Goal: Transaction & Acquisition: Obtain resource

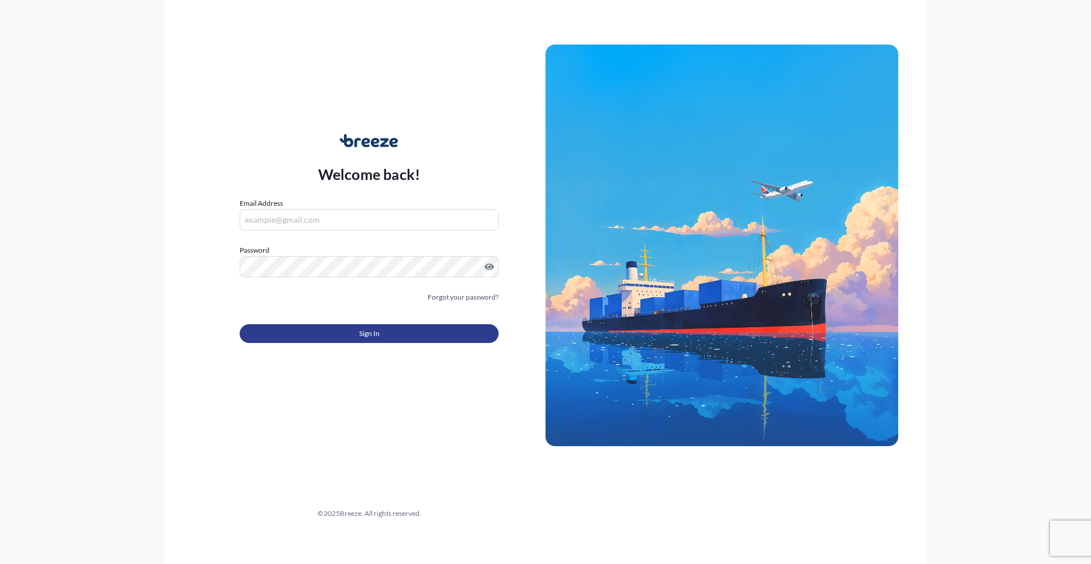
type input "[EMAIL_ADDRESS][DOMAIN_NAME]"
click at [320, 329] on button "Sign In" at bounding box center [369, 333] width 259 height 19
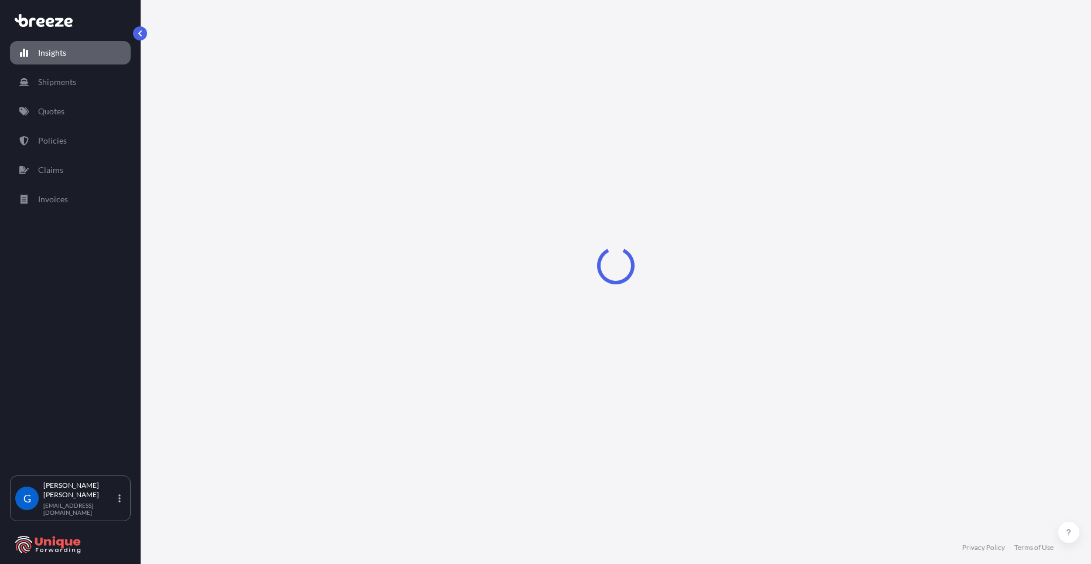
select select "2025"
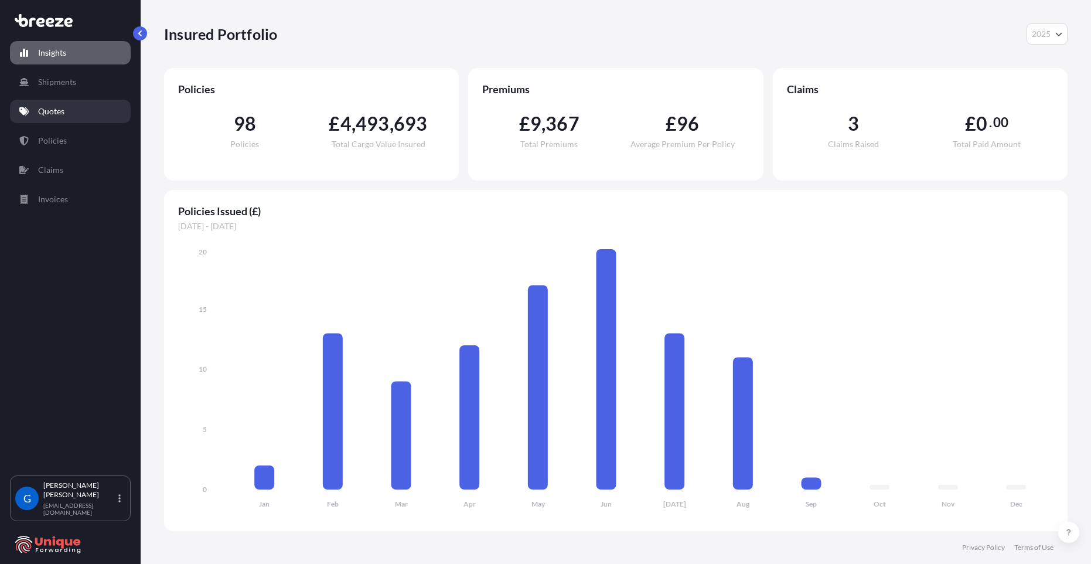
click at [74, 112] on link "Quotes" at bounding box center [70, 111] width 121 height 23
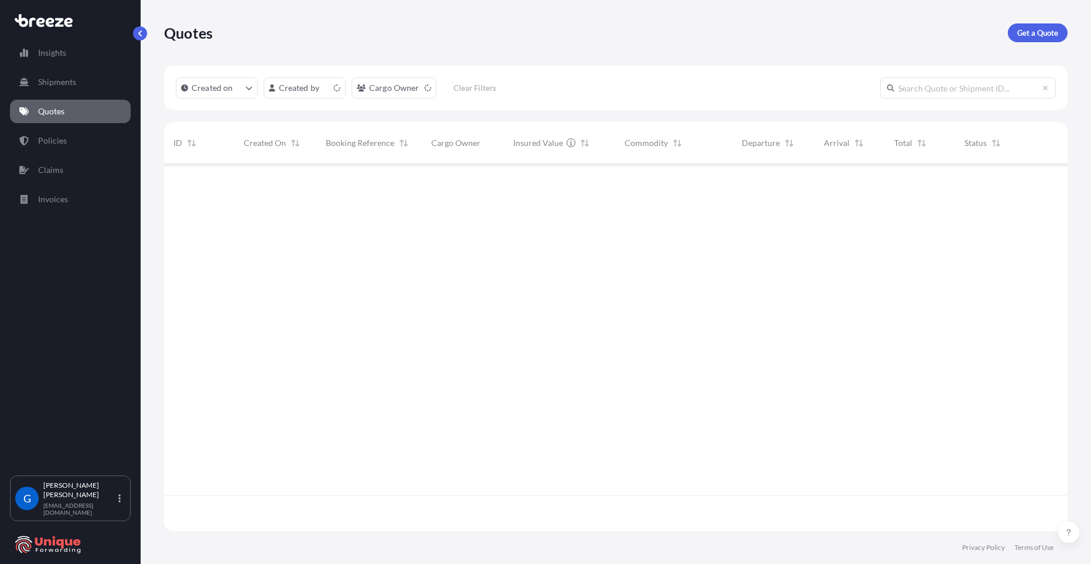
scroll to position [364, 894]
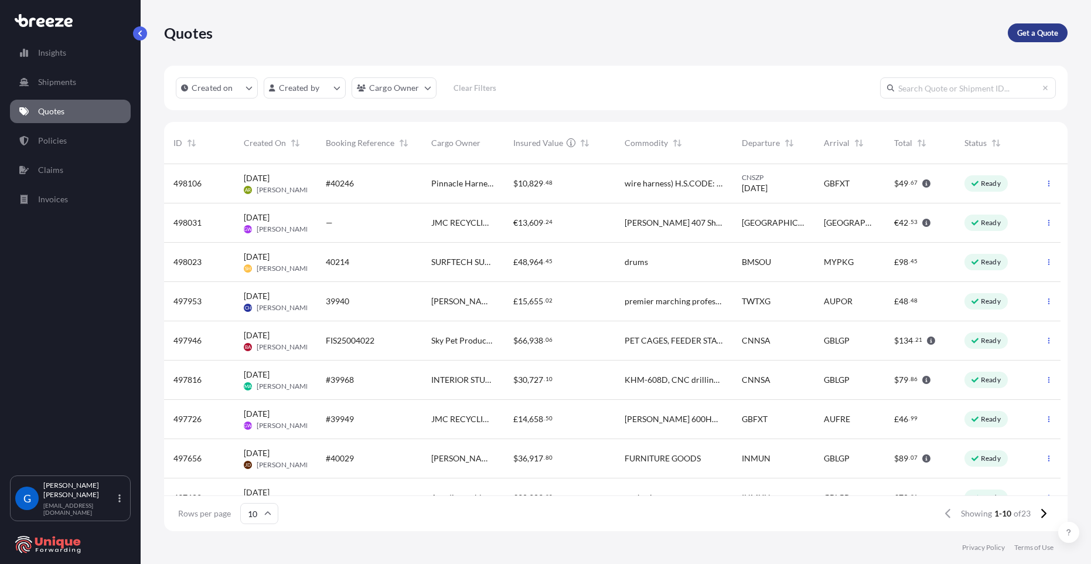
click at [1035, 29] on p "Get a Quote" at bounding box center [1037, 33] width 41 height 12
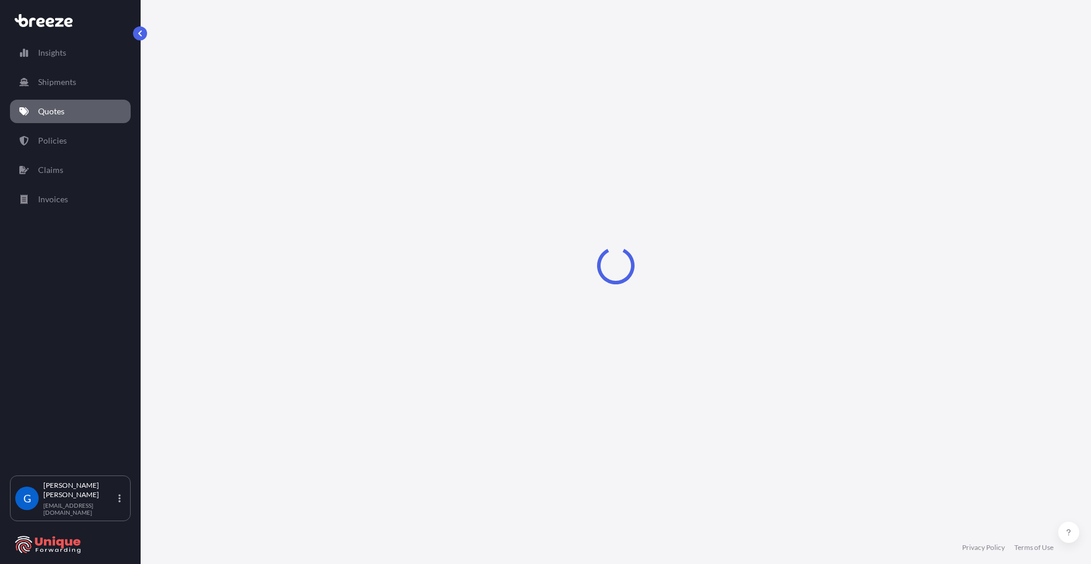
select select "Sea"
select select "1"
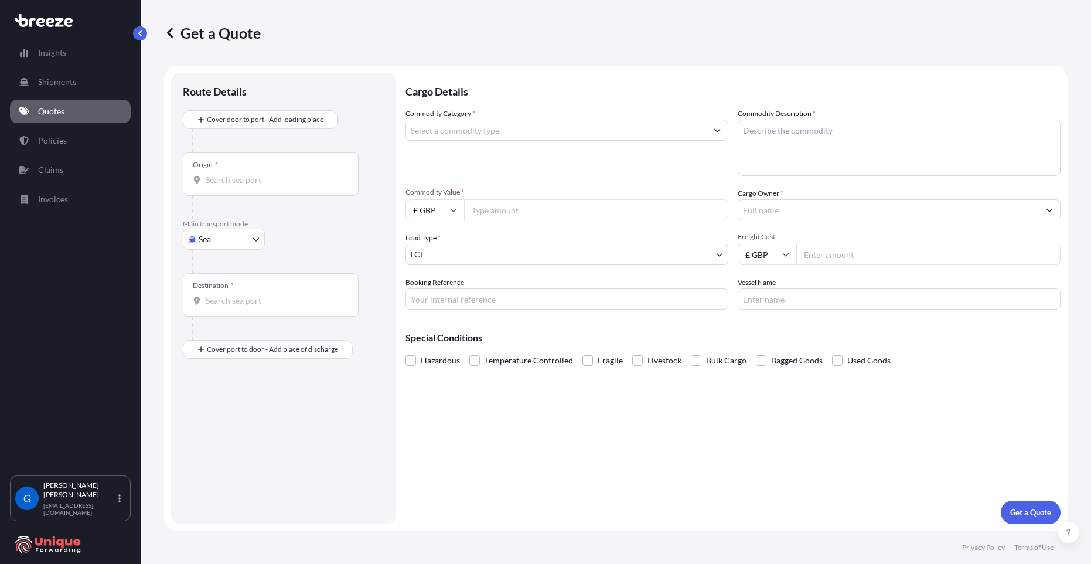
click at [303, 235] on div "Main transport mode Sea Sea Air Road Rail" at bounding box center [284, 246] width 202 height 54
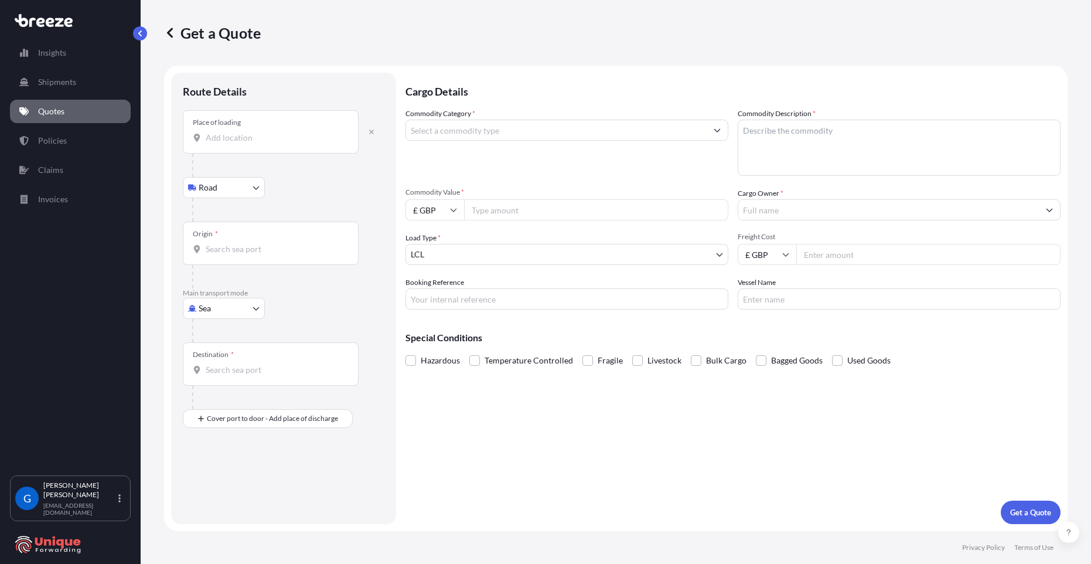
click at [234, 138] on input "Place of loading" at bounding box center [275, 138] width 138 height 12
paste input "[STREET_ADDRESS]"
click at [354, 200] on div at bounding box center [288, 209] width 192 height 23
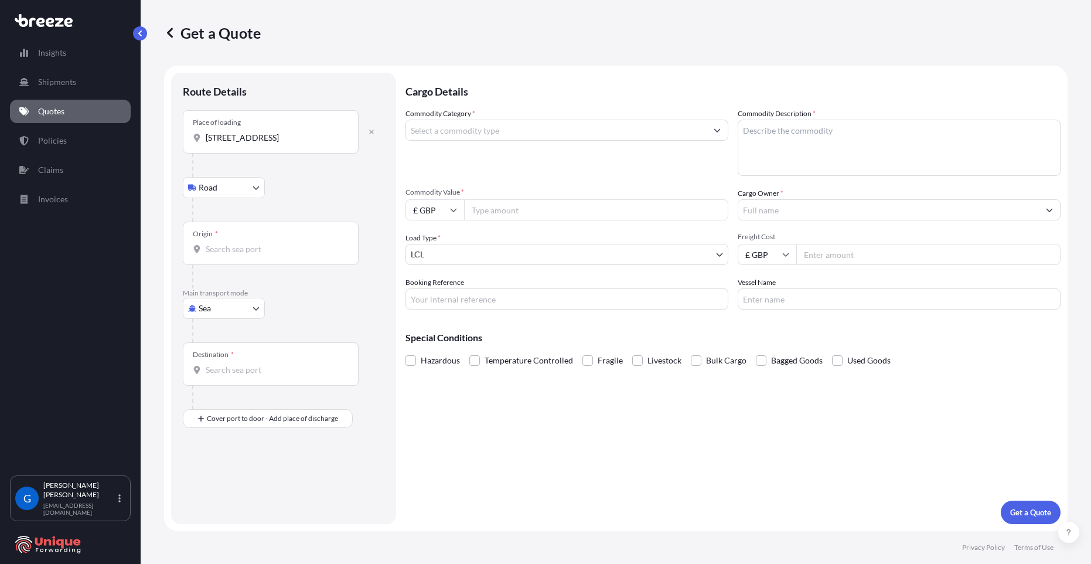
click at [289, 142] on input "[STREET_ADDRESS]" at bounding box center [275, 138] width 138 height 12
drag, startPoint x: 286, startPoint y: 136, endPoint x: 404, endPoint y: 136, distance: 117.7
click at [404, 136] on form "Route Details Place of loading [GEOGRAPHIC_DATA][STREET_ADDRESS] Rail Origin * …" at bounding box center [615, 298] width 903 height 465
click at [316, 135] on input "[STREET_ADDRESS]" at bounding box center [275, 138] width 138 height 12
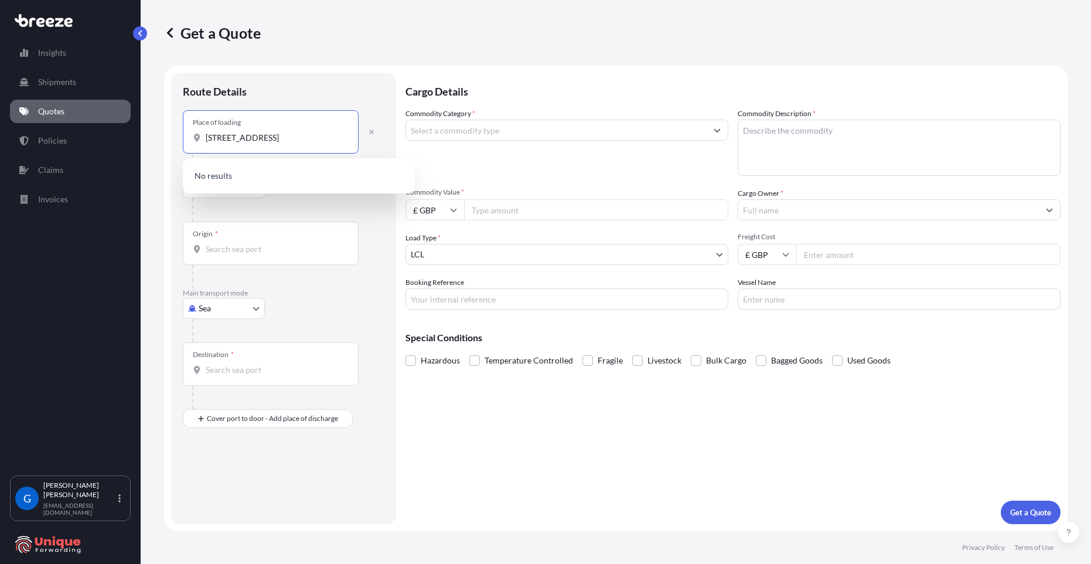
scroll to position [0, 0]
drag, startPoint x: 269, startPoint y: 138, endPoint x: 142, endPoint y: 138, distance: 127.1
click at [142, 138] on div "Get a Quote Route Details Place of loading [STREET_ADDRESS] Road Road Rail Orig…" at bounding box center [616, 265] width 950 height 531
click at [245, 139] on input "[STREET_ADDRESS]" at bounding box center [275, 138] width 138 height 12
drag, startPoint x: 257, startPoint y: 141, endPoint x: 149, endPoint y: 142, distance: 108.4
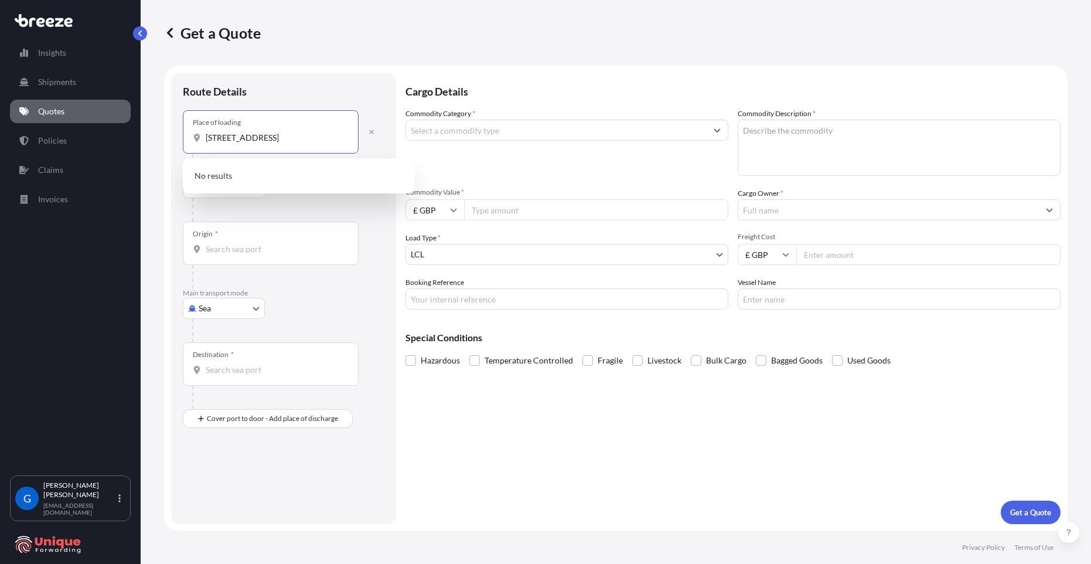
click at [149, 142] on div "Get a Quote Route Details Place of loading [STREET_ADDRESS] Road Road Rail Orig…" at bounding box center [616, 265] width 950 height 531
type input "[STREET_ADDRESS]"
click at [237, 138] on input "[STREET_ADDRESS]" at bounding box center [275, 138] width 138 height 12
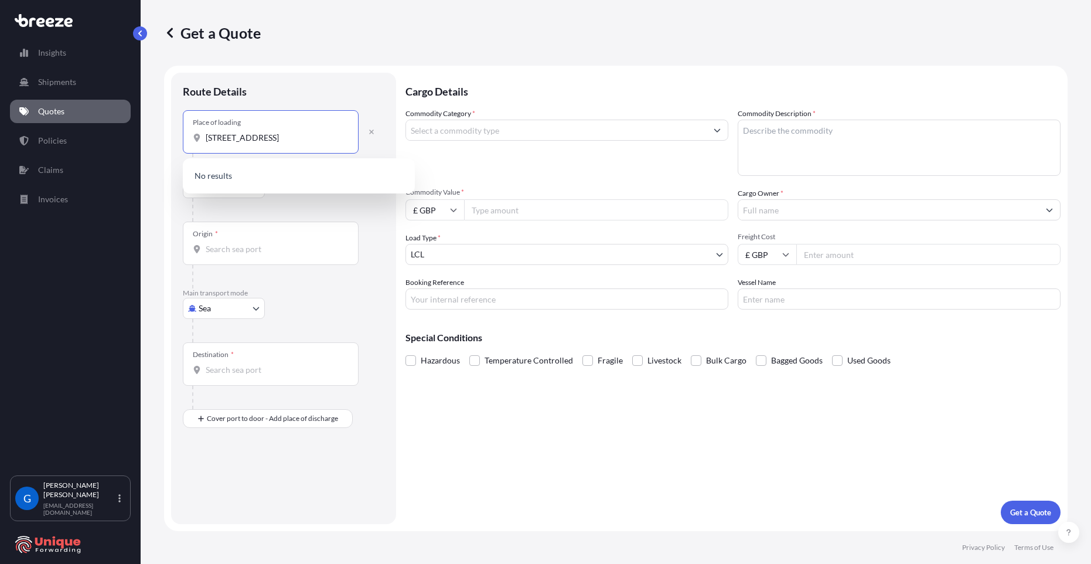
click at [237, 138] on input "[STREET_ADDRESS]" at bounding box center [275, 138] width 138 height 12
paste input "[STREET_ADDRESS]"
type input "[STREET_ADDRESS]"
click at [356, 219] on div at bounding box center [288, 209] width 192 height 23
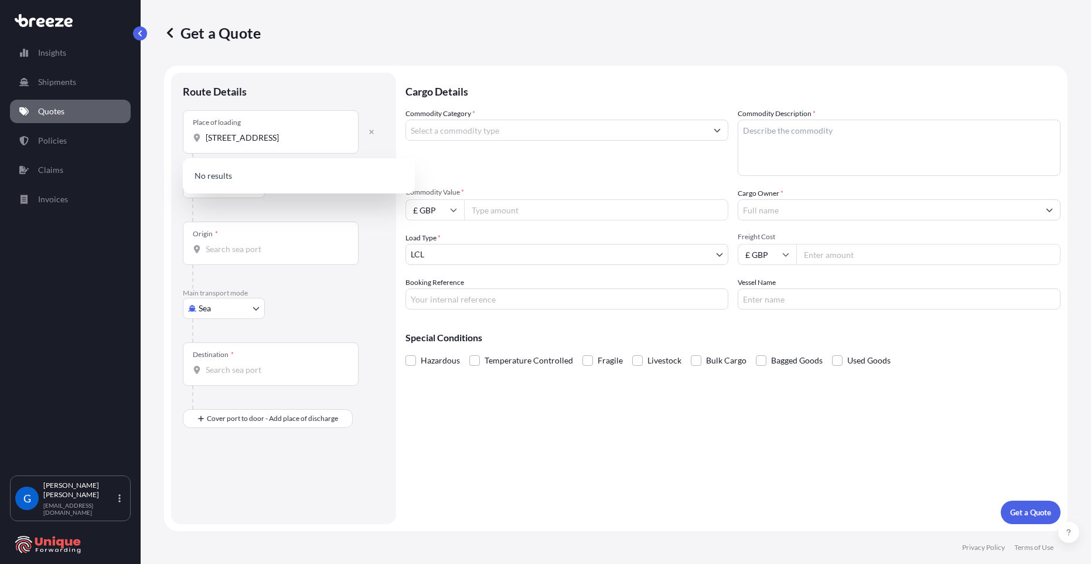
scroll to position [0, 0]
click at [299, 136] on input "[STREET_ADDRESS]" at bounding box center [275, 138] width 138 height 12
click at [353, 225] on div "Origin *" at bounding box center [271, 242] width 176 height 43
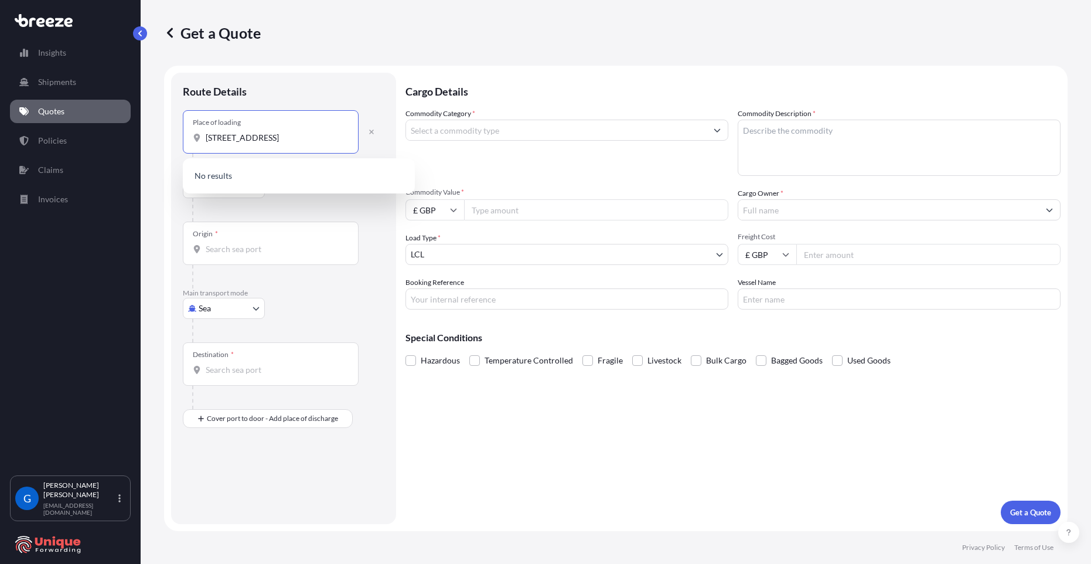
click at [344, 243] on input "Origin *" at bounding box center [275, 249] width 138 height 12
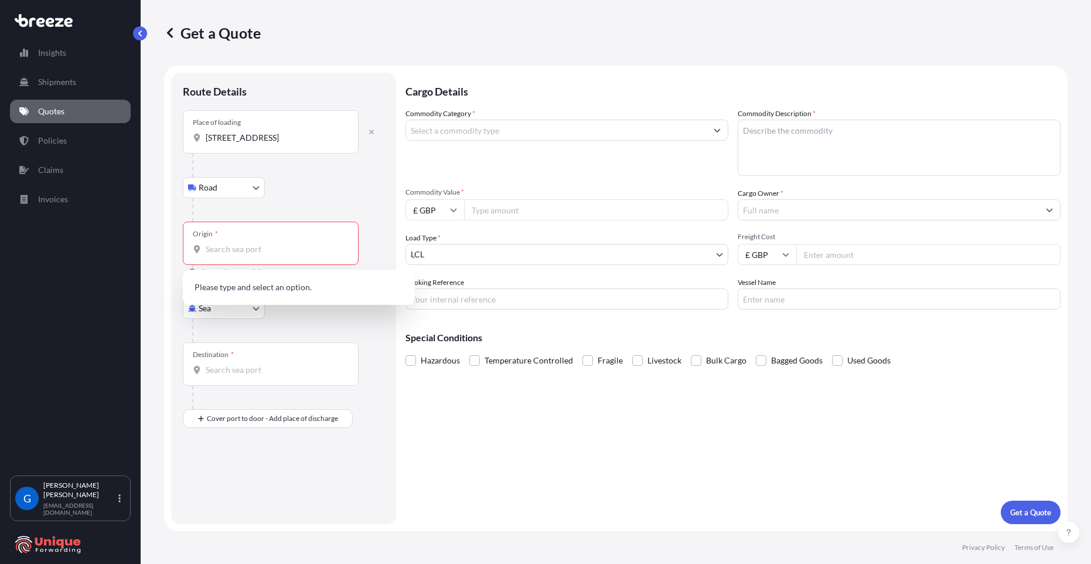
click at [329, 186] on div "Road Road Rail" at bounding box center [284, 187] width 202 height 21
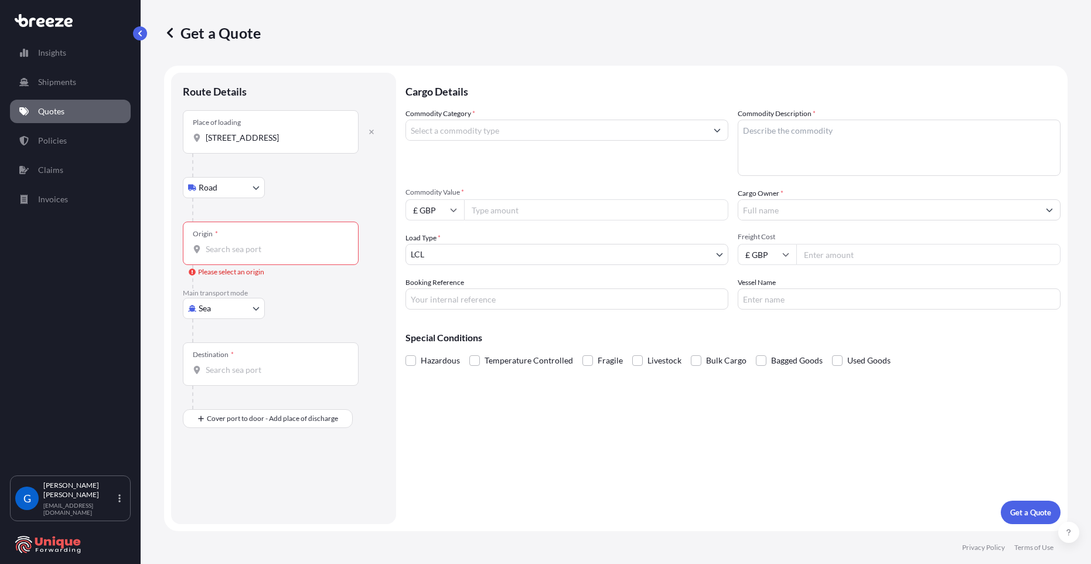
click at [267, 238] on div "Origin *" at bounding box center [271, 242] width 176 height 43
click at [267, 243] on input "Origin * Please select an origin" at bounding box center [275, 249] width 138 height 12
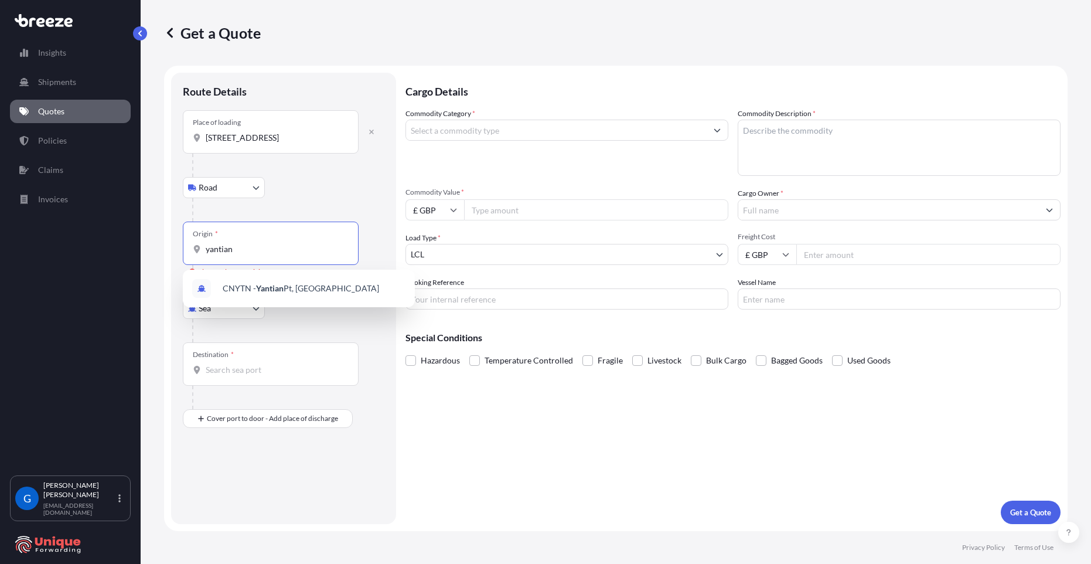
click at [291, 294] on div "CNYTN - Yantian Pt, [GEOGRAPHIC_DATA]" at bounding box center [298, 288] width 223 height 28
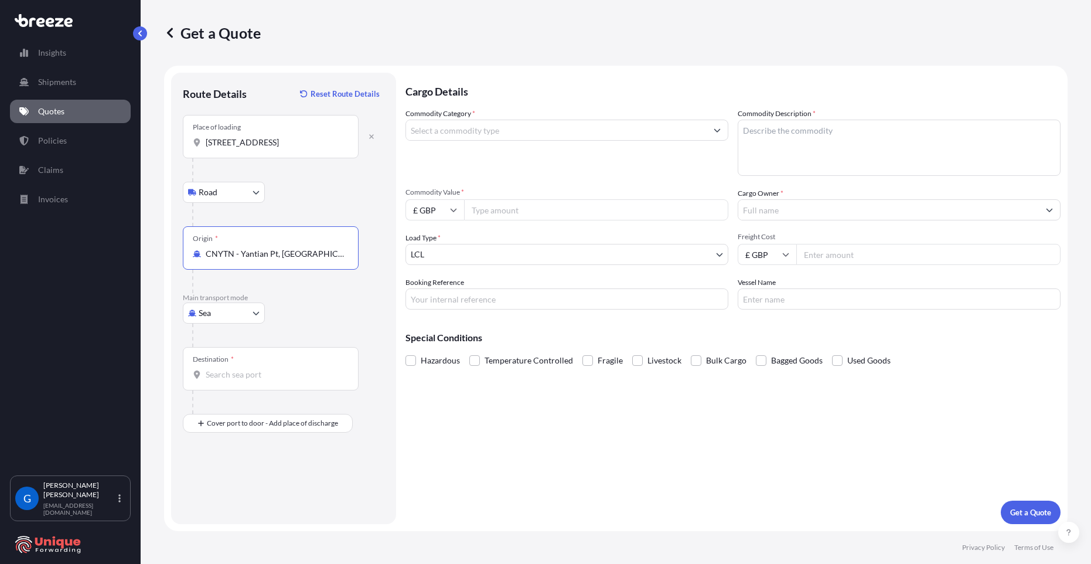
type input "CNYTN - Yantian Pt, [GEOGRAPHIC_DATA]"
click at [288, 176] on div at bounding box center [288, 169] width 192 height 23
click at [229, 365] on div "Destination *" at bounding box center [271, 368] width 176 height 43
click at [229, 368] on input "Destination *" at bounding box center [275, 374] width 138 height 12
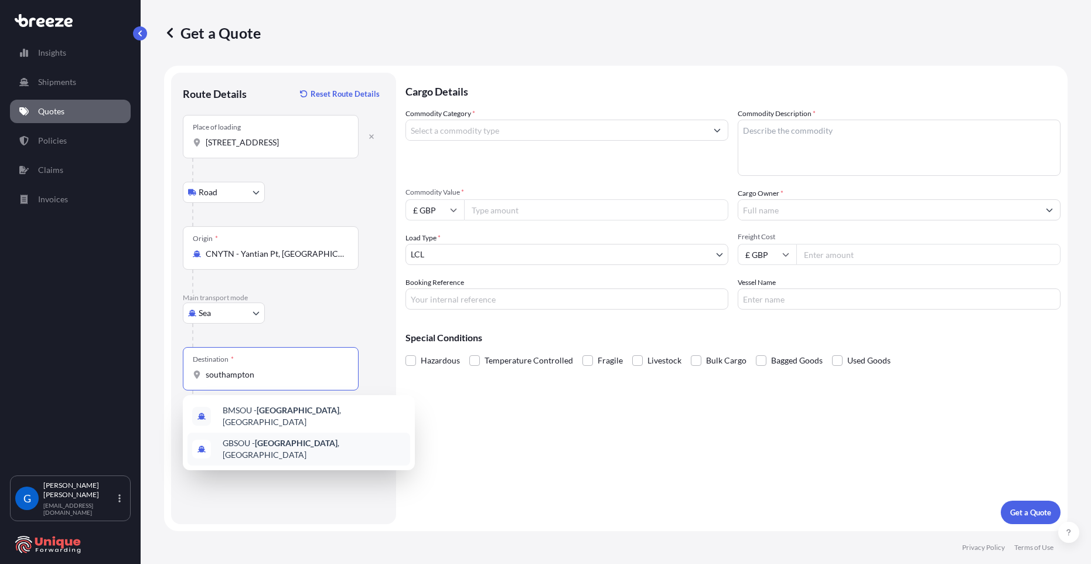
click at [269, 447] on span "GBSOU - [GEOGRAPHIC_DATA] , [GEOGRAPHIC_DATA]" at bounding box center [314, 448] width 183 height 23
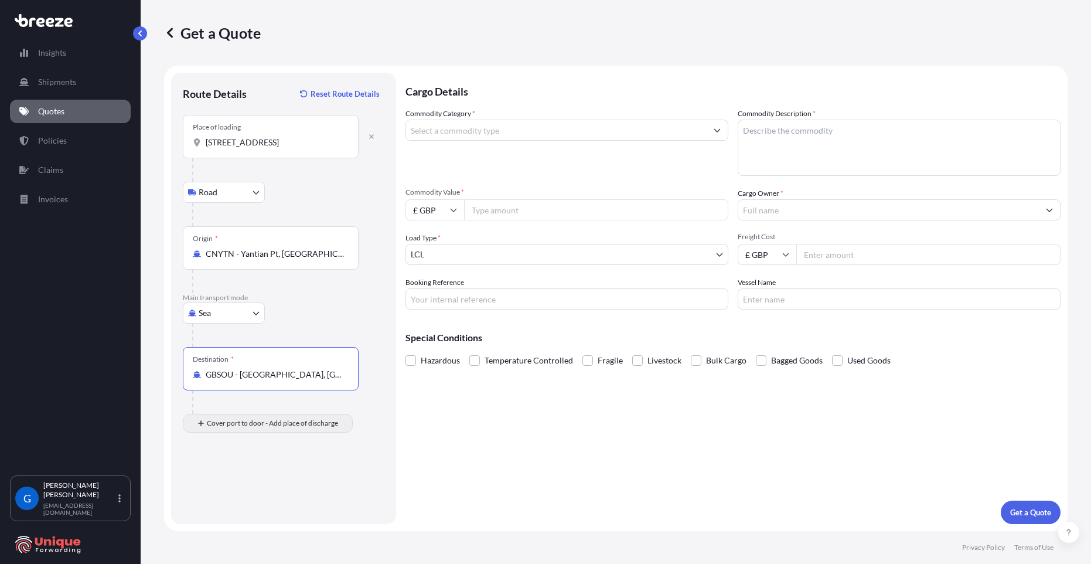
type input "GBSOU - [GEOGRAPHIC_DATA], [GEOGRAPHIC_DATA]"
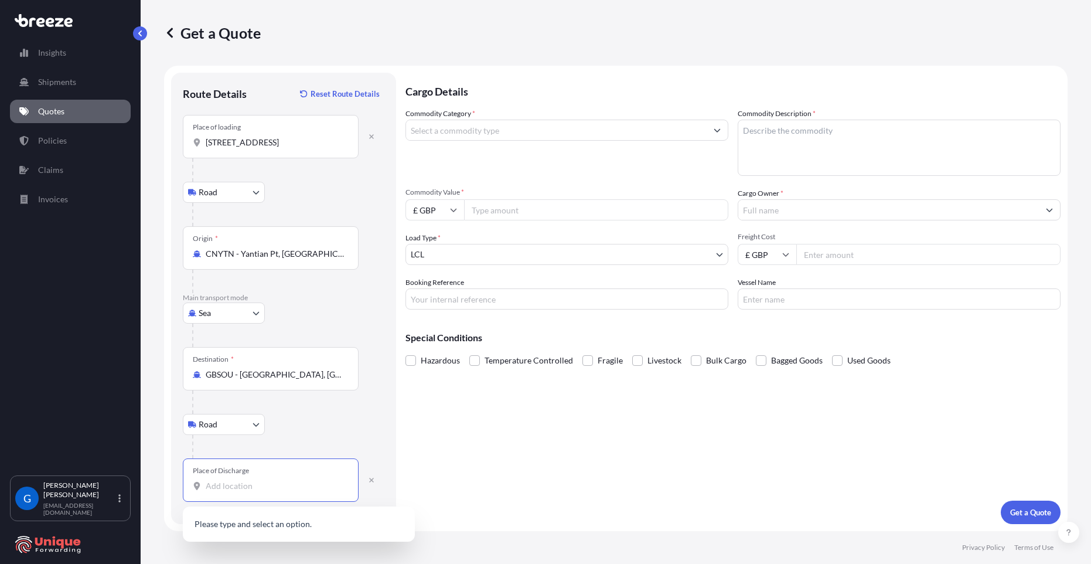
click at [245, 480] on input "Place of Discharge" at bounding box center [275, 486] width 138 height 12
paste input "DE21 7NP"
click at [308, 529] on span "[STREET_ADDRESS]" at bounding box center [314, 532] width 183 height 35
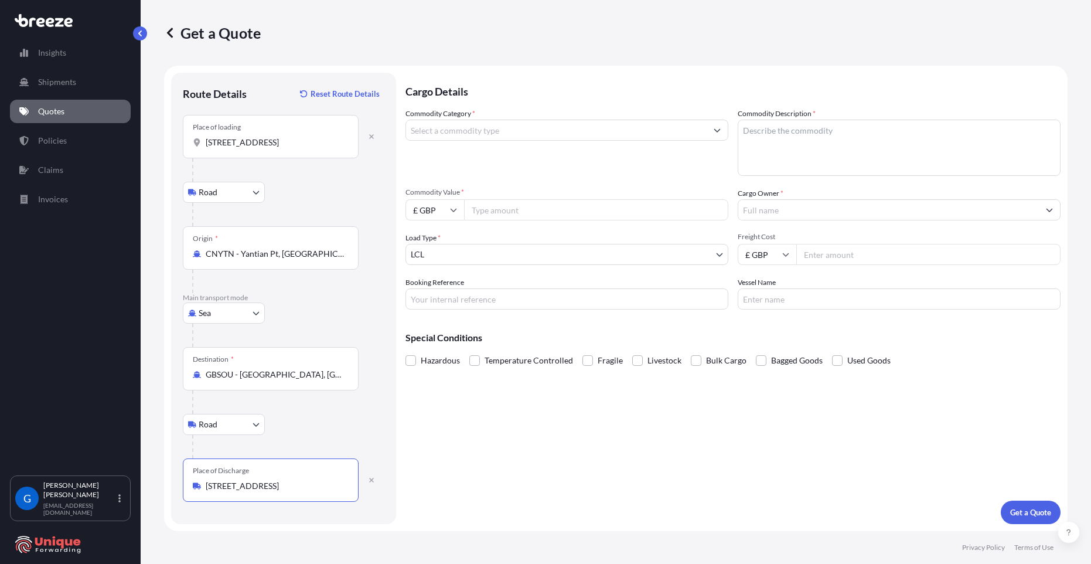
type input "[STREET_ADDRESS]"
click at [470, 131] on input "Commodity Category *" at bounding box center [556, 129] width 300 height 21
click at [349, 187] on div "Road Road Rail" at bounding box center [284, 192] width 202 height 21
click at [496, 124] on input "Commodity Category *" at bounding box center [556, 129] width 300 height 21
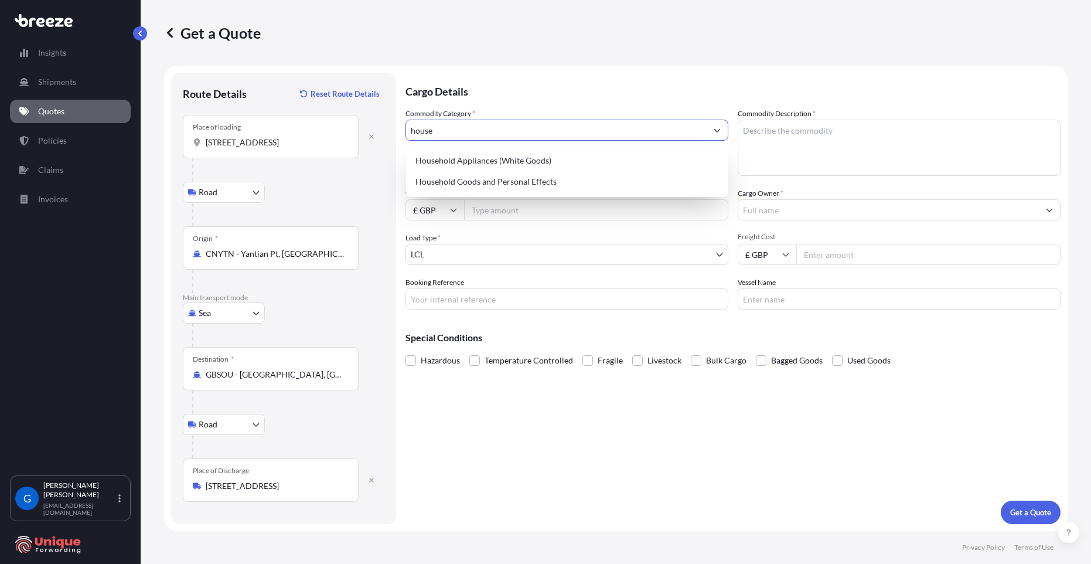
drag, startPoint x: 411, startPoint y: 127, endPoint x: 375, endPoint y: 128, distance: 35.2
click at [375, 128] on form "Route Details Reset Route Details Place of loading [GEOGRAPHIC_DATA][STREET_ADD…" at bounding box center [615, 298] width 903 height 465
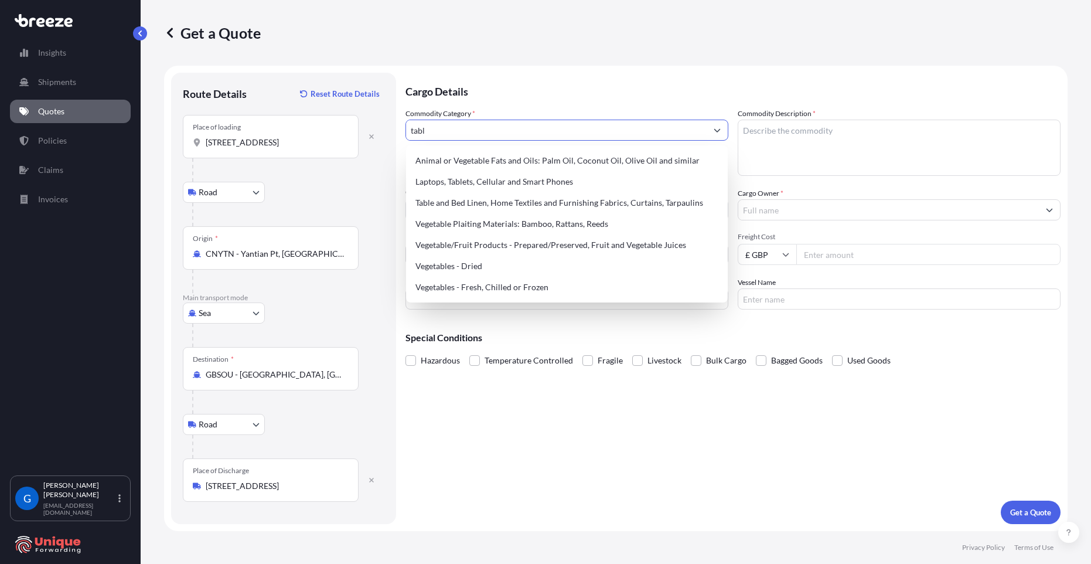
type input "table"
drag, startPoint x: 452, startPoint y: 127, endPoint x: 375, endPoint y: 127, distance: 76.7
click at [375, 127] on form "Route Details Reset Route Details Place of loading [GEOGRAPHIC_DATA][STREET_ADD…" at bounding box center [615, 298] width 903 height 465
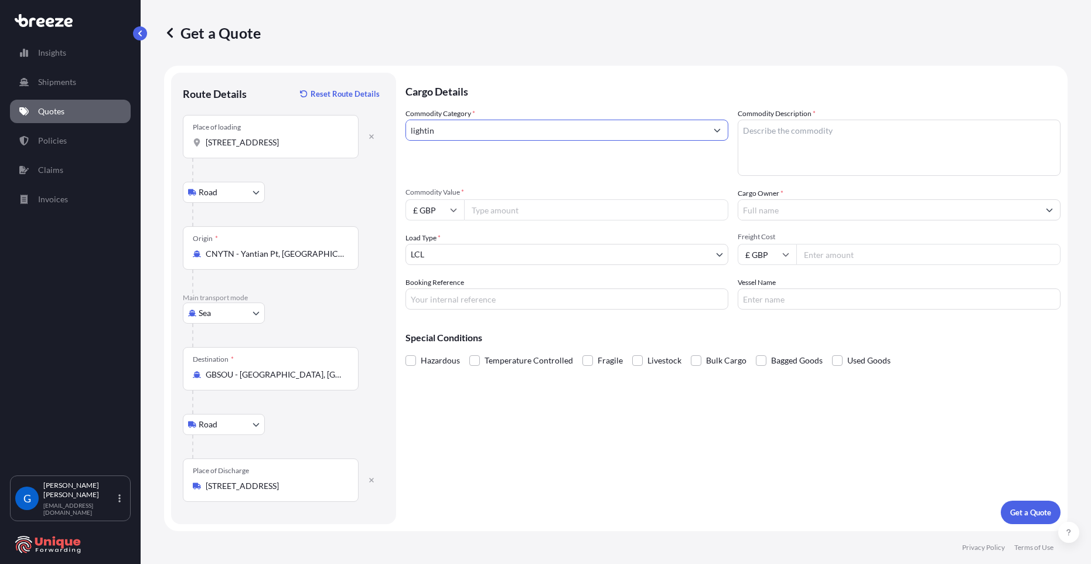
drag, startPoint x: 457, startPoint y: 133, endPoint x: 385, endPoint y: 132, distance: 72.1
click at [385, 132] on form "Route Details Reset Route Details Place of loading [STREET_ADDRESS] Road Road R…" at bounding box center [615, 298] width 903 height 465
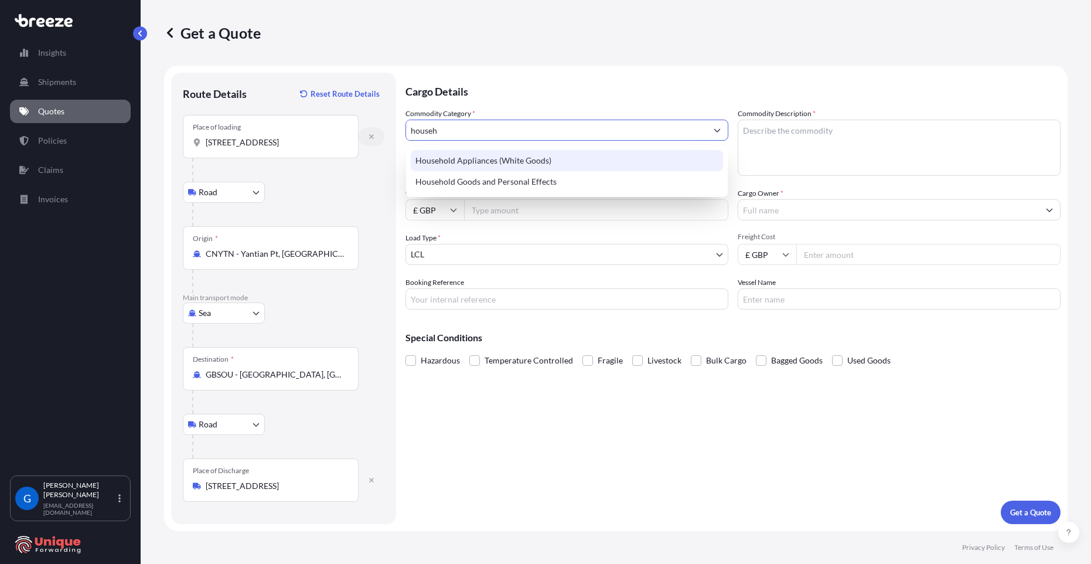
drag, startPoint x: 490, startPoint y: 132, endPoint x: 374, endPoint y: 134, distance: 116.0
click at [374, 134] on form "Route Details Reset Route Details Place of loading [GEOGRAPHIC_DATA][STREET_ADD…" at bounding box center [615, 298] width 903 height 465
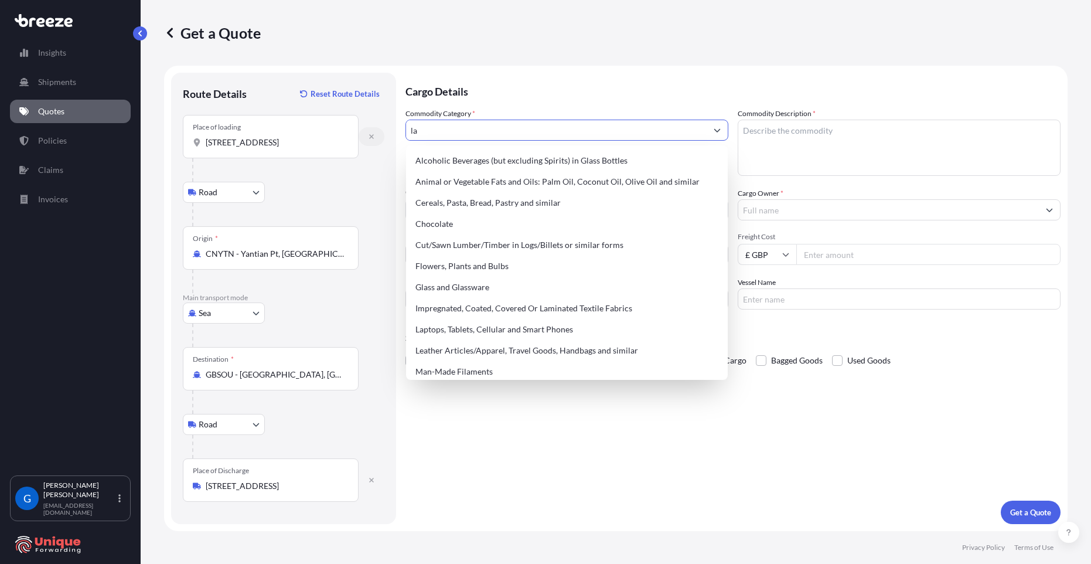
type input "l"
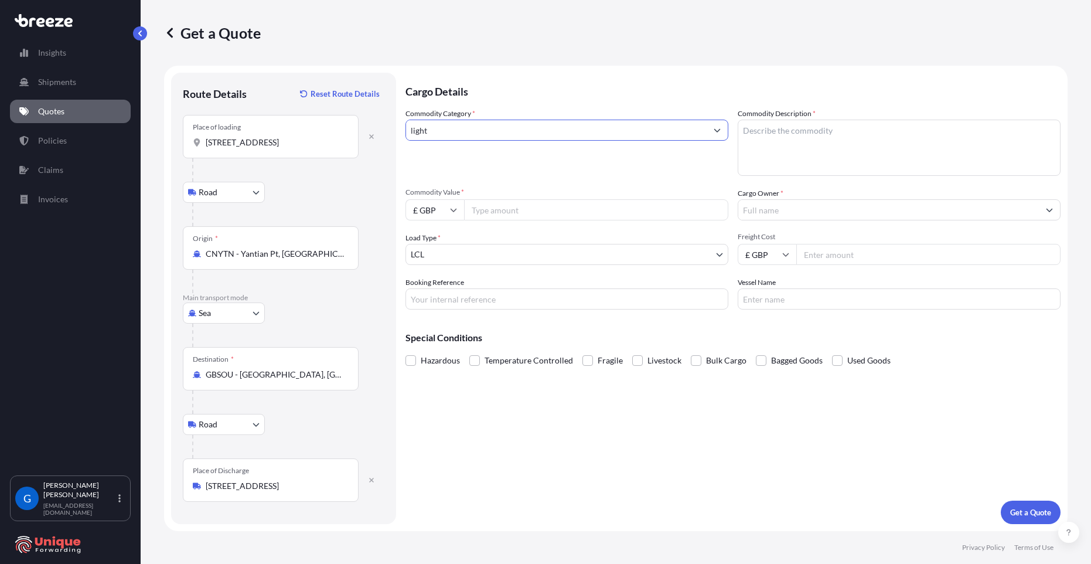
click at [718, 132] on icon "Show suggestions" at bounding box center [716, 130] width 7 height 7
type input "l"
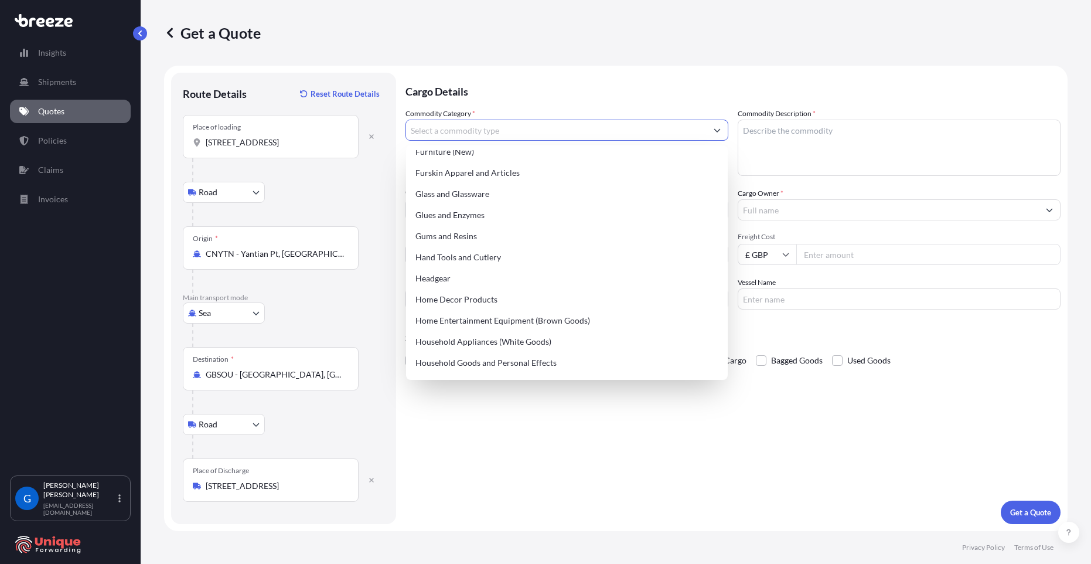
scroll to position [984, 0]
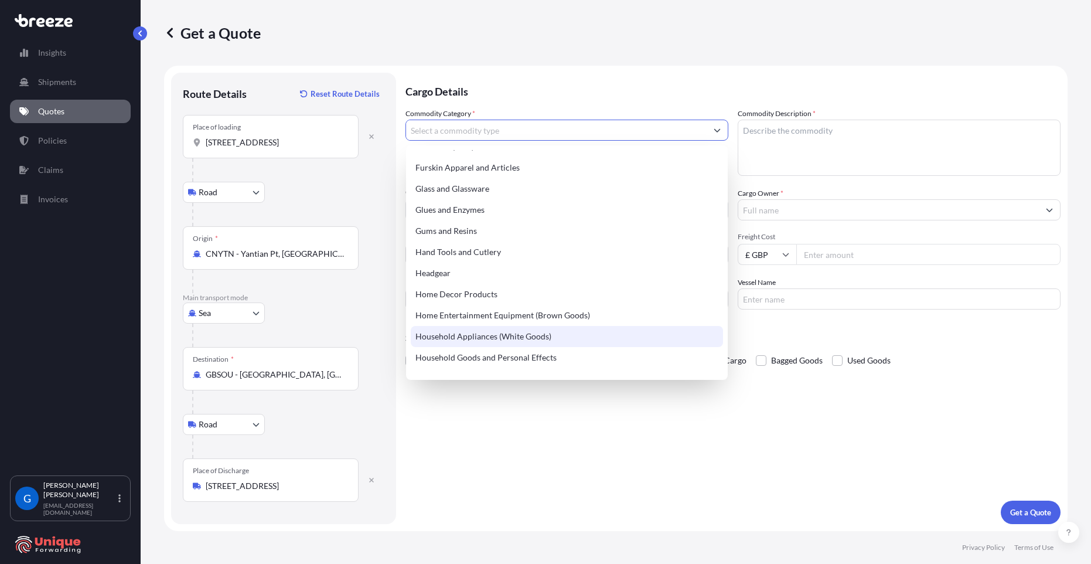
click at [574, 334] on div "Household Appliances (White Goods)" at bounding box center [567, 336] width 312 height 21
type input "Household Appliances (White Goods)"
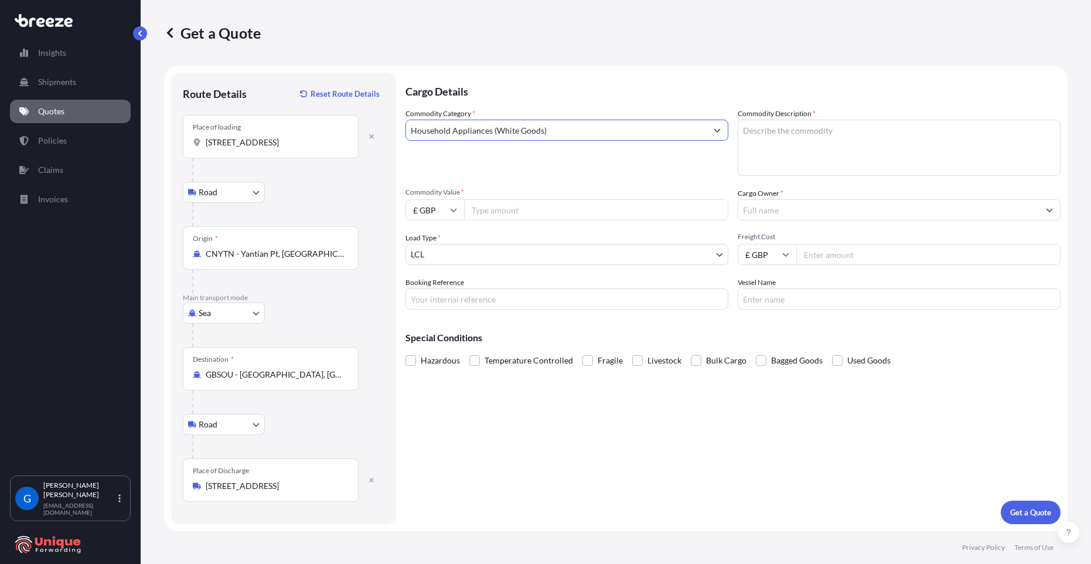
click at [831, 141] on textarea "Commodity Description *" at bounding box center [898, 147] width 323 height 56
type textarea "lamp shades, lamps, lighting"
click at [522, 215] on input "Commodity Value *" at bounding box center [596, 209] width 264 height 21
type input "45000"
click at [787, 198] on div "Cargo Owner *" at bounding box center [898, 203] width 323 height 33
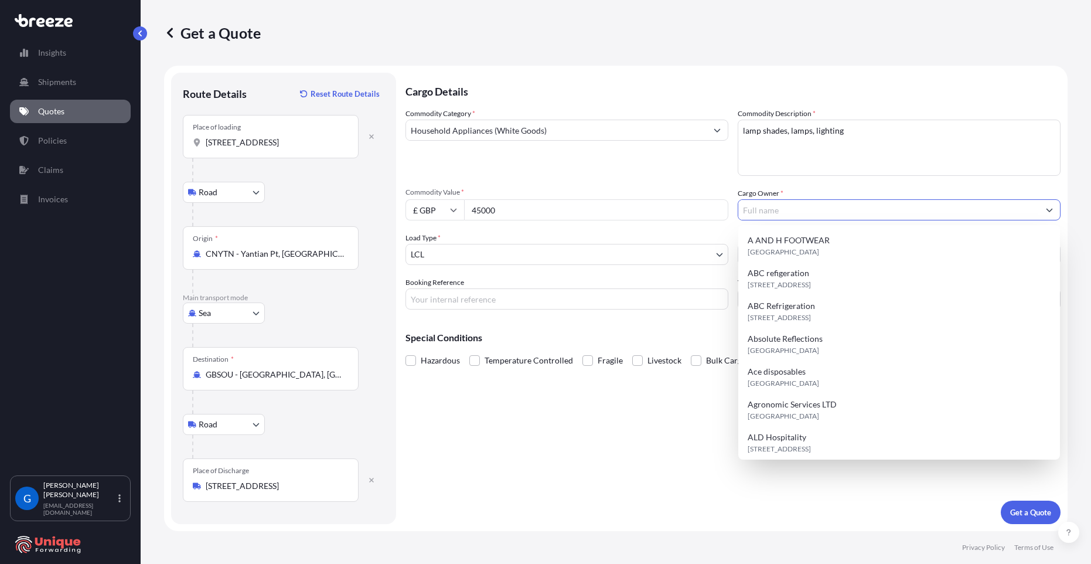
click at [790, 213] on input "Cargo Owner *" at bounding box center [888, 209] width 300 height 21
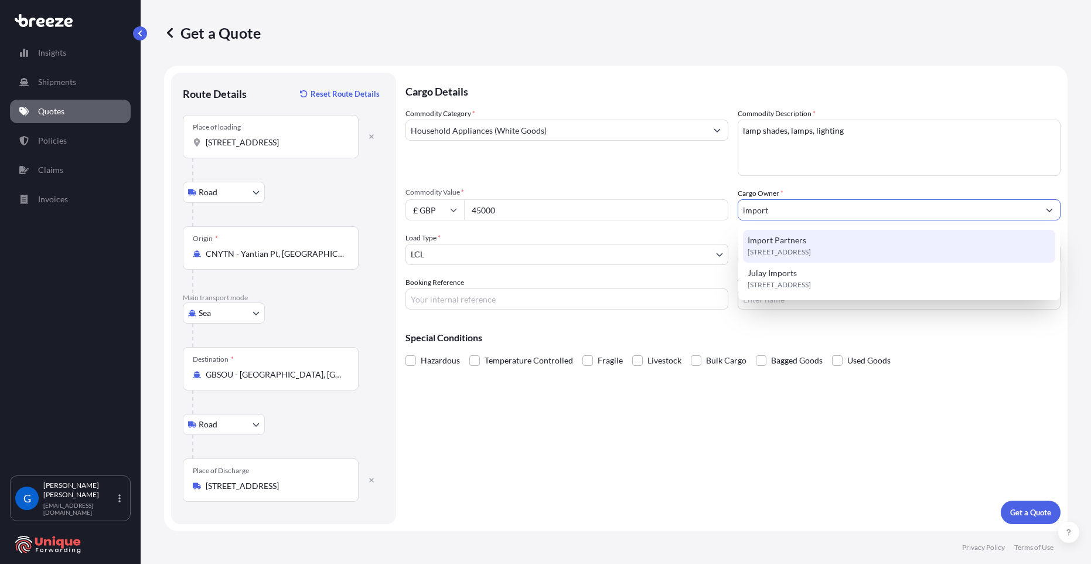
click at [811, 249] on span "[STREET_ADDRESS]" at bounding box center [778, 252] width 63 height 12
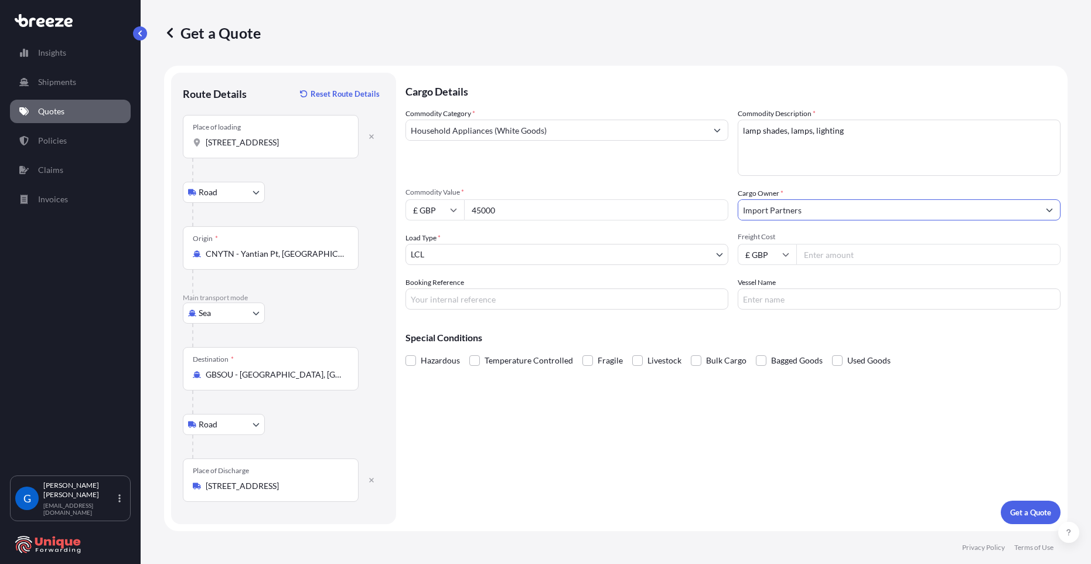
type input "Import Partners"
click at [462, 257] on body "12 options available. 0 options available. 2 options available. Insights Shipme…" at bounding box center [545, 282] width 1091 height 564
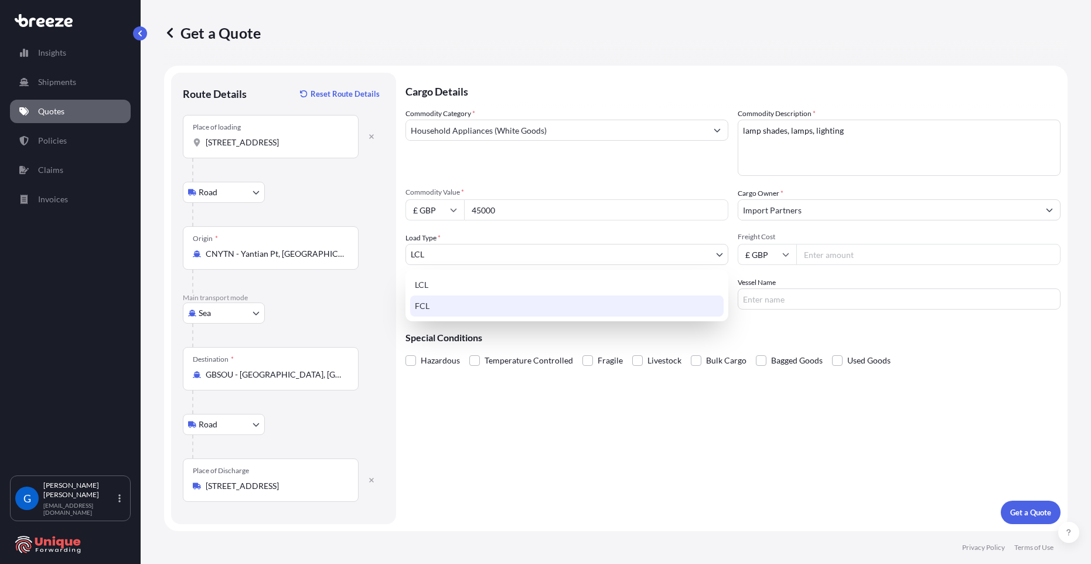
click at [446, 302] on div "FCL" at bounding box center [566, 305] width 313 height 21
select select "2"
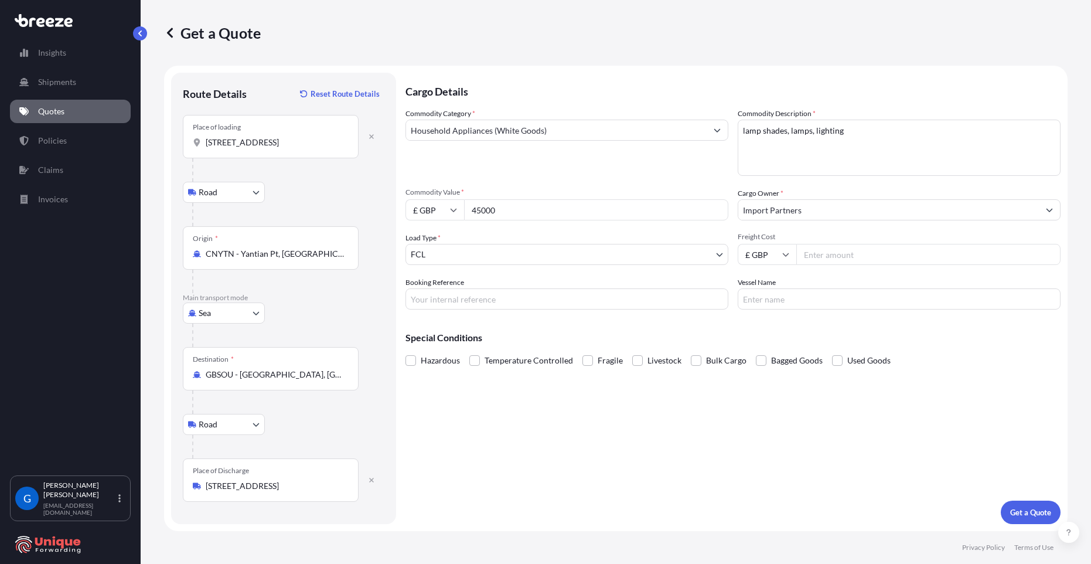
click at [819, 255] on input "Freight Cost" at bounding box center [928, 254] width 264 height 21
paste input "3495"
type input "3495"
click at [456, 302] on input "Booking Reference" at bounding box center [566, 298] width 323 height 21
paste input "#37863"
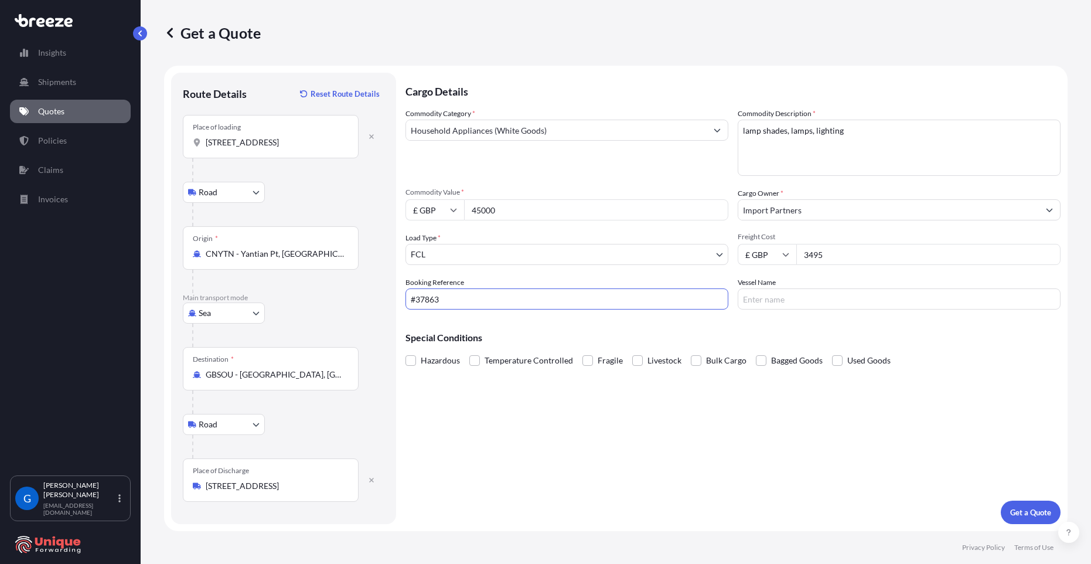
type input "#37863"
click at [800, 433] on div "Cargo Details Commodity Category * Household Appliances (White Goods) Commodity…" at bounding box center [732, 298] width 655 height 451
click at [1020, 510] on p "Get a Quote" at bounding box center [1030, 512] width 41 height 12
click at [258, 141] on input "[STREET_ADDRESS]" at bounding box center [275, 142] width 138 height 12
click at [253, 147] on input "[STREET_ADDRESS]" at bounding box center [275, 142] width 138 height 12
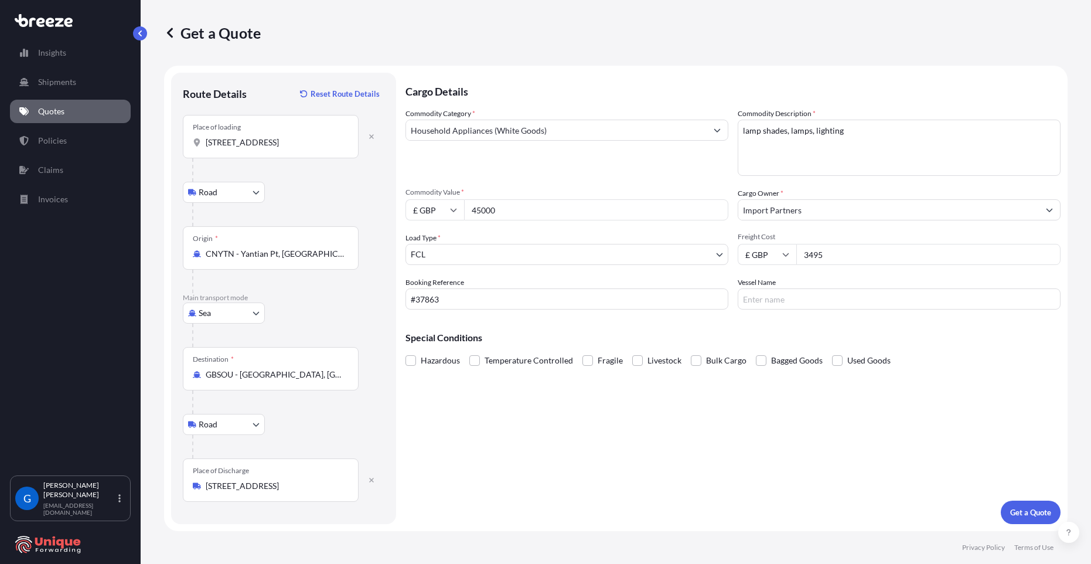
click at [253, 147] on input "[STREET_ADDRESS]" at bounding box center [275, 142] width 138 height 12
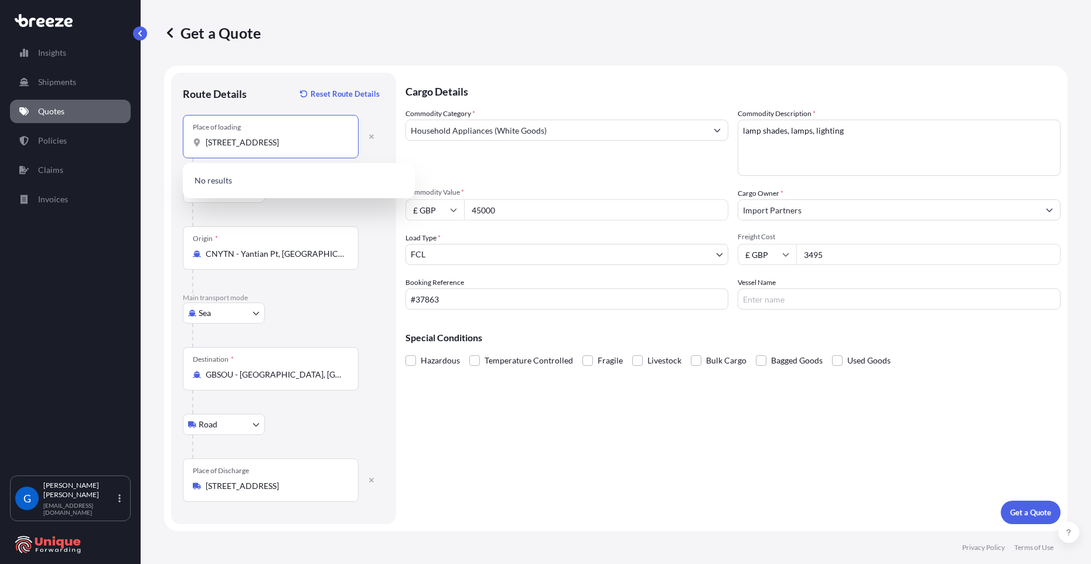
click at [253, 147] on input "[STREET_ADDRESS]" at bounding box center [275, 142] width 138 height 12
paste input "Place of loading"
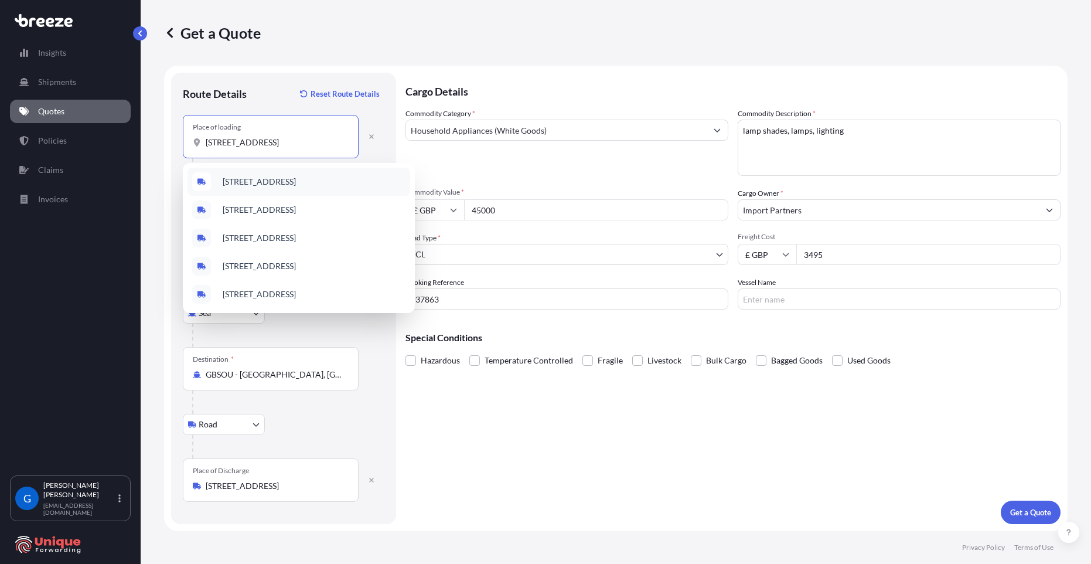
type input "[STREET_ADDRESS]"
click at [333, 136] on div "[STREET_ADDRESS]" at bounding box center [271, 136] width 176 height 43
click at [333, 136] on input "[STREET_ADDRESS]" at bounding box center [275, 142] width 138 height 12
click at [333, 136] on div "[STREET_ADDRESS]" at bounding box center [271, 136] width 176 height 43
click at [333, 136] on input "[STREET_ADDRESS]" at bounding box center [275, 142] width 138 height 12
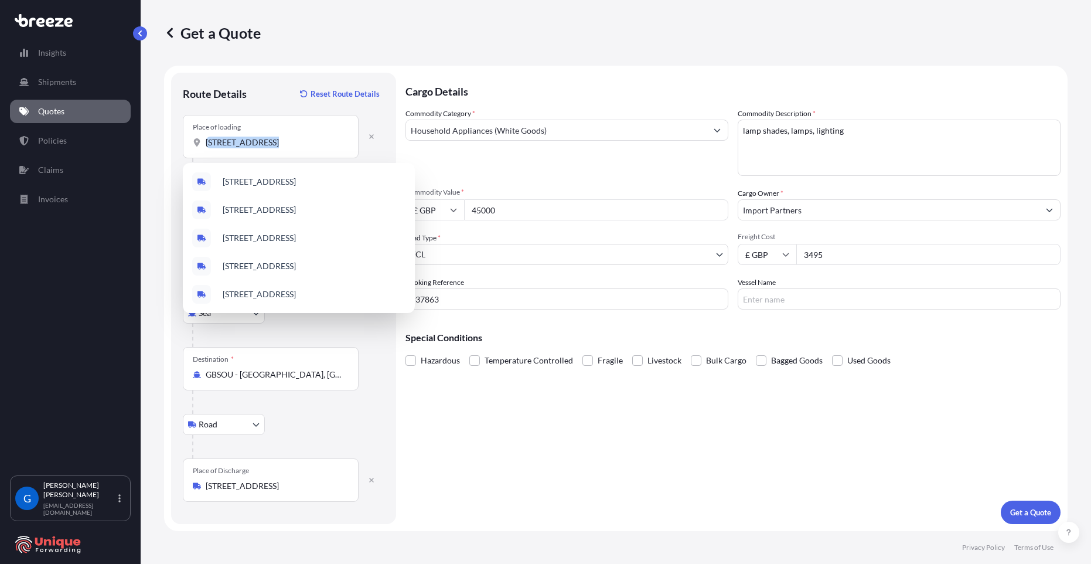
scroll to position [0, 0]
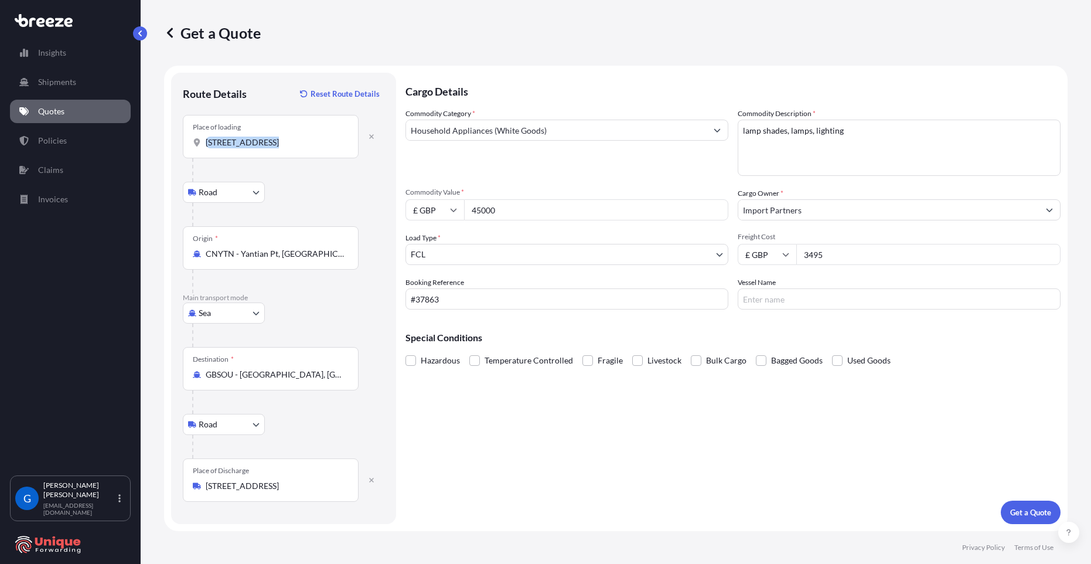
click at [333, 136] on div "[STREET_ADDRESS]" at bounding box center [271, 136] width 176 height 43
click at [333, 136] on input "[STREET_ADDRESS]" at bounding box center [275, 142] width 138 height 12
click at [333, 136] on div "[STREET_ADDRESS]" at bounding box center [271, 136] width 176 height 43
click at [333, 136] on input "[STREET_ADDRESS]" at bounding box center [275, 142] width 138 height 12
drag, startPoint x: 333, startPoint y: 136, endPoint x: 327, endPoint y: 139, distance: 7.3
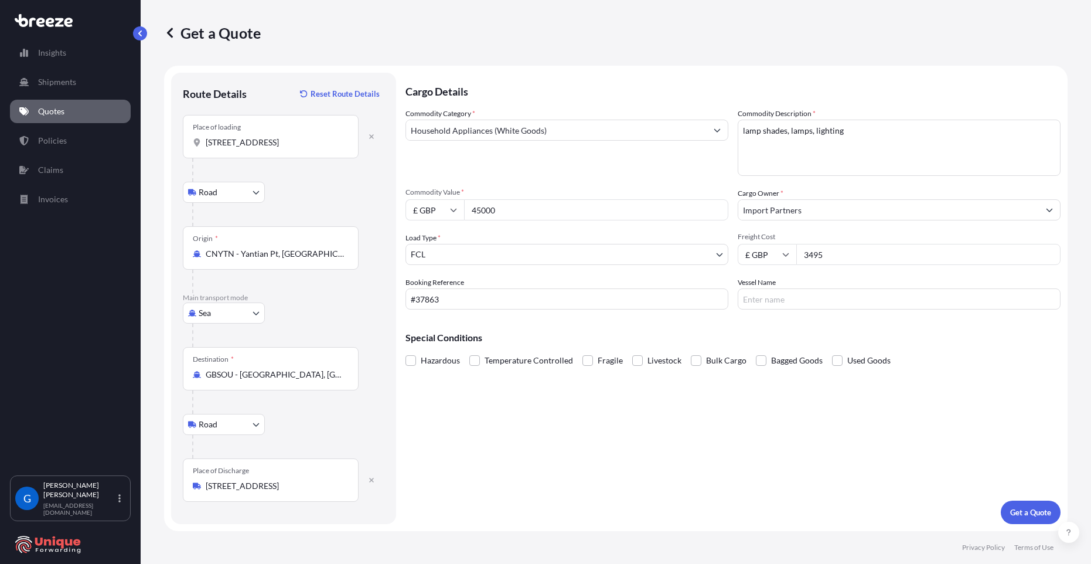
click at [327, 139] on input "[STREET_ADDRESS]" at bounding box center [275, 142] width 138 height 12
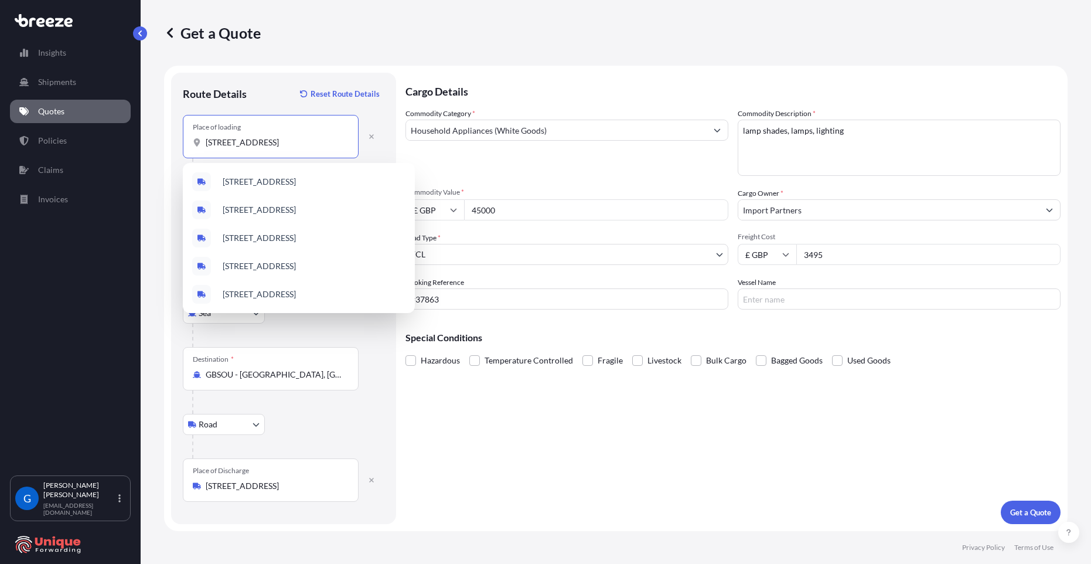
click at [327, 139] on input "[STREET_ADDRESS]" at bounding box center [275, 142] width 138 height 12
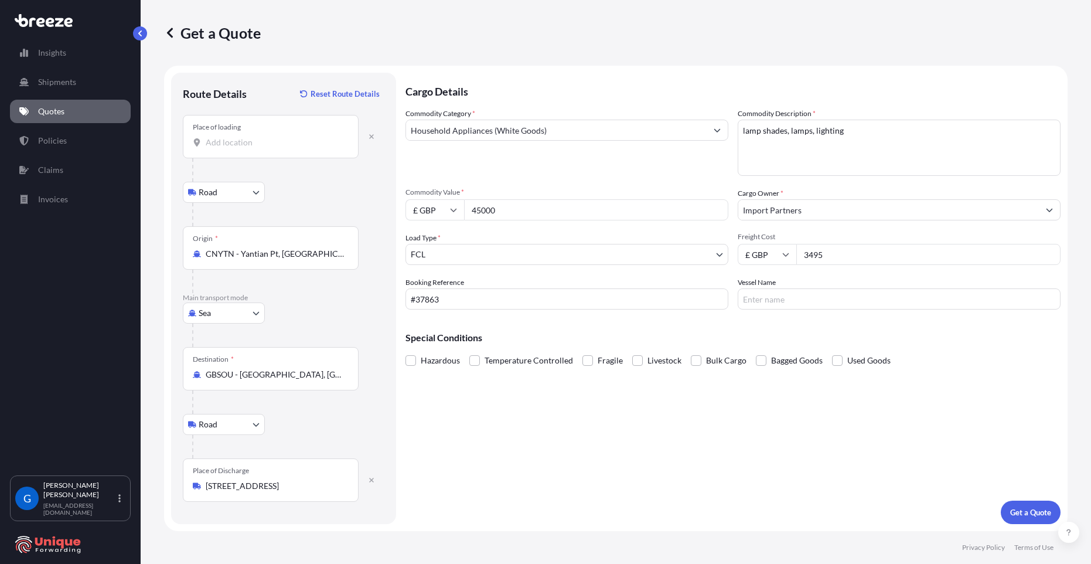
click at [231, 139] on input "Place of loading" at bounding box center [275, 142] width 138 height 12
paste input "[STREET_ADDRESS]"
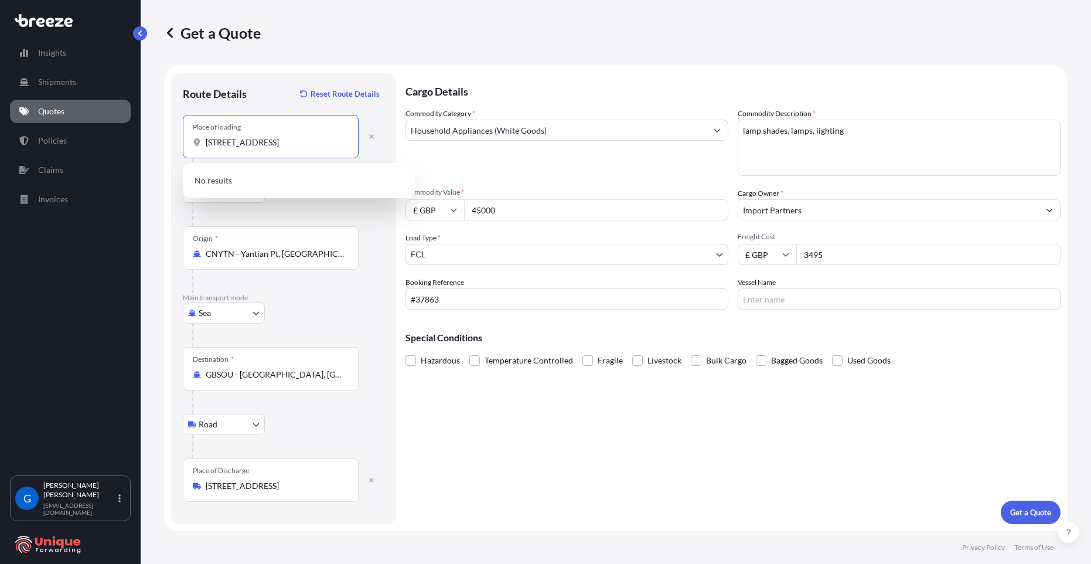
drag, startPoint x: 343, startPoint y: 143, endPoint x: 129, endPoint y: 143, distance: 214.4
click at [131, 143] on div "Insights Shipments Quotes Policies Claims Invoices G [PERSON_NAME] [EMAIL_ADDRE…" at bounding box center [545, 282] width 1091 height 564
click at [271, 140] on input "[STREET_ADDRESS]" at bounding box center [275, 142] width 138 height 12
click at [285, 210] on div at bounding box center [288, 214] width 192 height 23
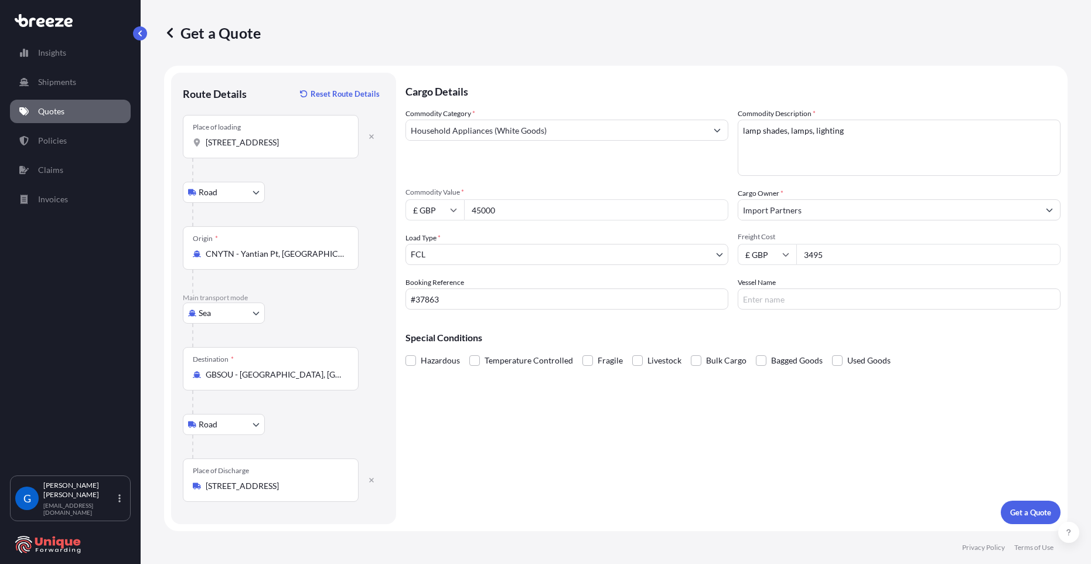
drag, startPoint x: 220, startPoint y: 141, endPoint x: 233, endPoint y: 141, distance: 12.3
click at [228, 141] on input "[STREET_ADDRESS]" at bounding box center [275, 142] width 138 height 12
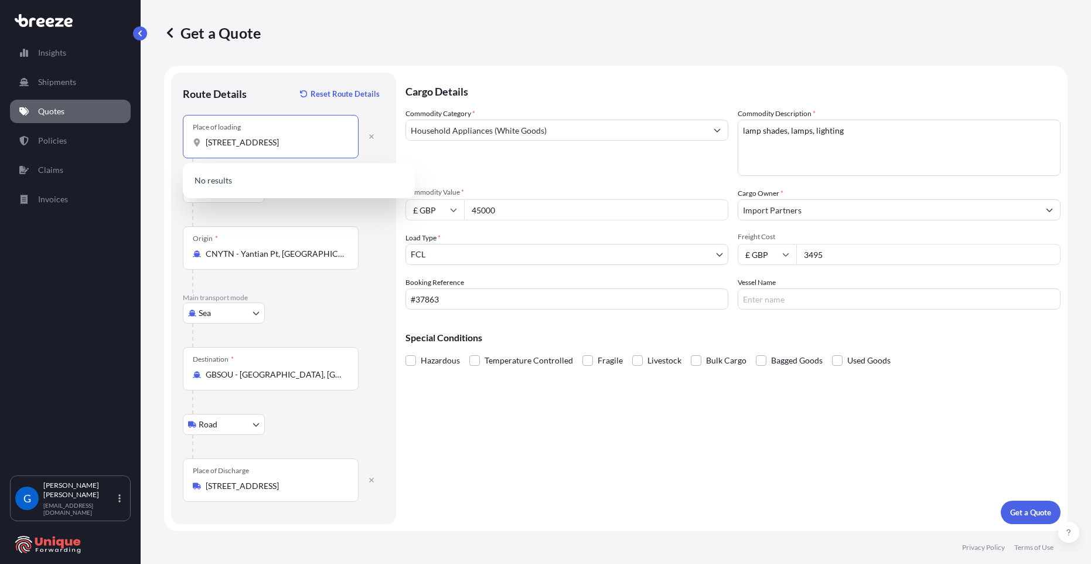
drag, startPoint x: 254, startPoint y: 141, endPoint x: 179, endPoint y: 141, distance: 75.6
click at [179, 141] on div "Route Details Reset Route Details Place of loading [STREET_ADDRESS] Road Road R…" at bounding box center [283, 298] width 225 height 451
type input "[STREET_ADDRESS]"
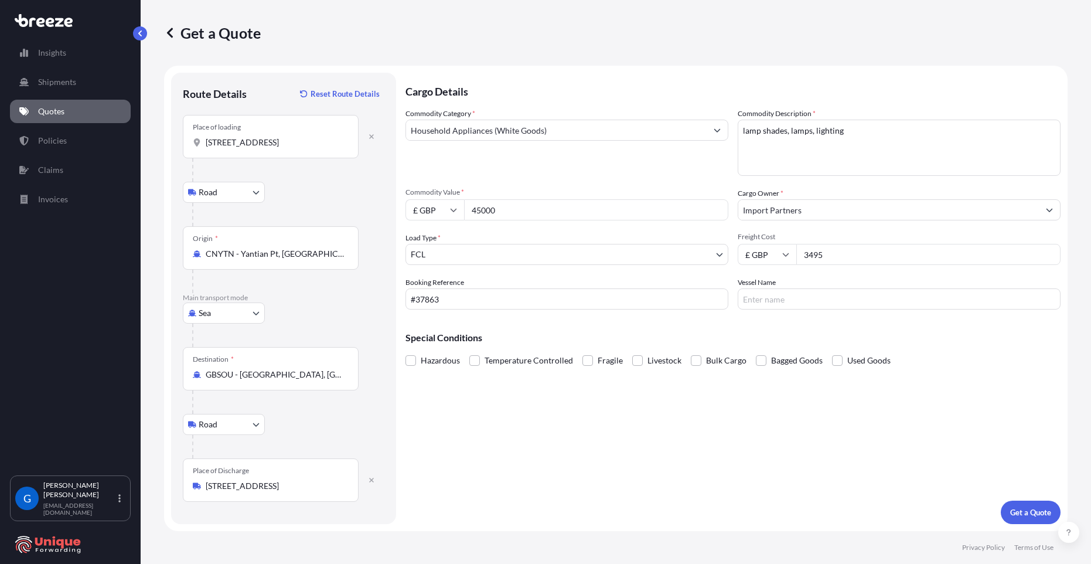
drag, startPoint x: 235, startPoint y: 145, endPoint x: 217, endPoint y: 151, distance: 19.1
click at [235, 145] on input "[STREET_ADDRESS]" at bounding box center [275, 142] width 138 height 12
click at [234, 140] on input "[STREET_ADDRESS]" at bounding box center [275, 142] width 138 height 12
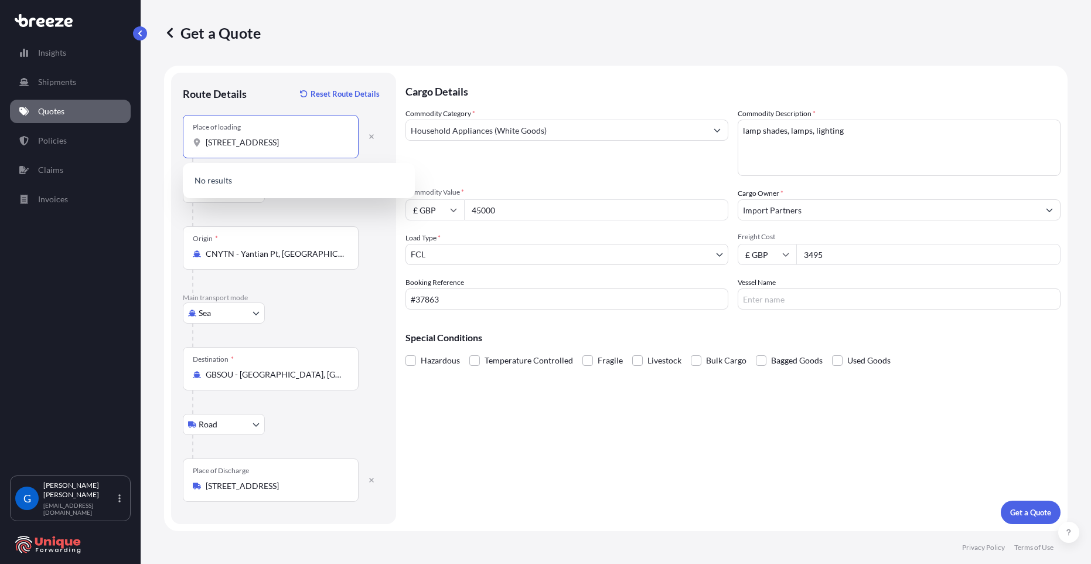
click at [234, 140] on input "[STREET_ADDRESS]" at bounding box center [275, 142] width 138 height 12
paste input "[STREET_ADDRESS]"
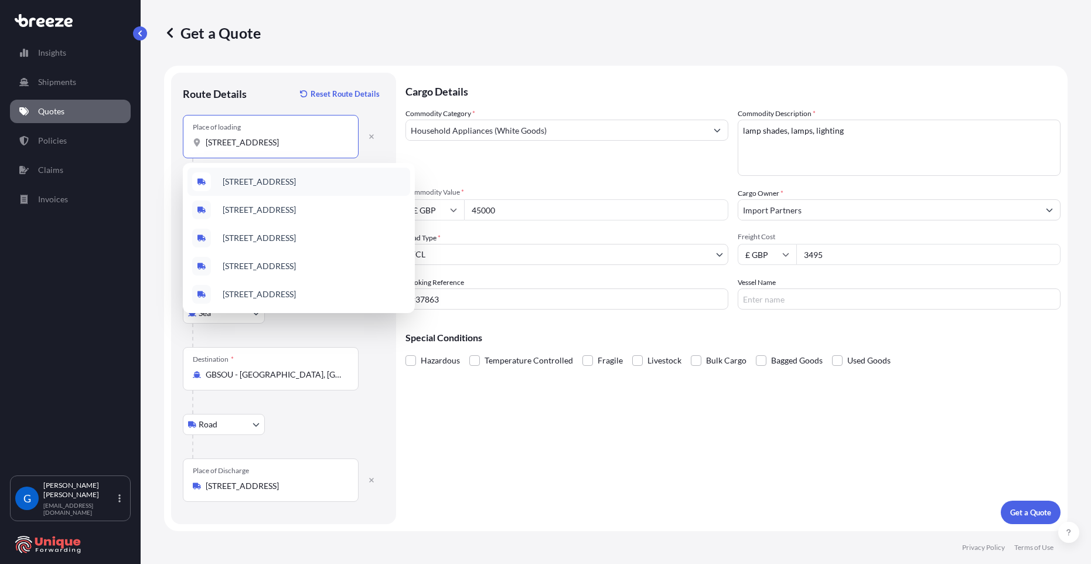
click at [302, 169] on div "[STREET_ADDRESS]" at bounding box center [298, 182] width 223 height 28
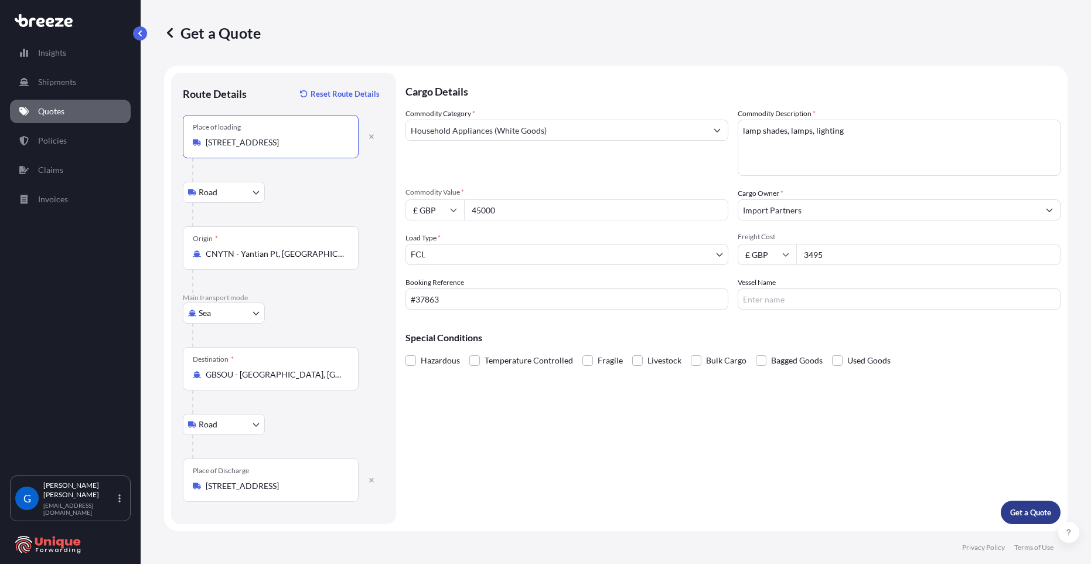
type input "[STREET_ADDRESS]"
click at [1022, 508] on p "Get a Quote" at bounding box center [1030, 512] width 41 height 12
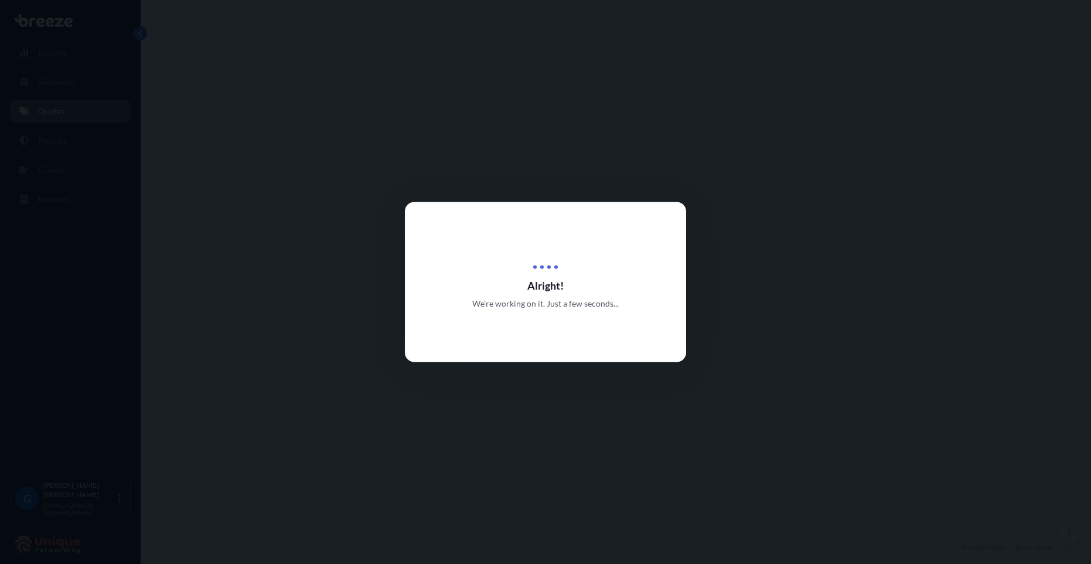
select select "Road"
select select "Sea"
select select "Road"
select select "2"
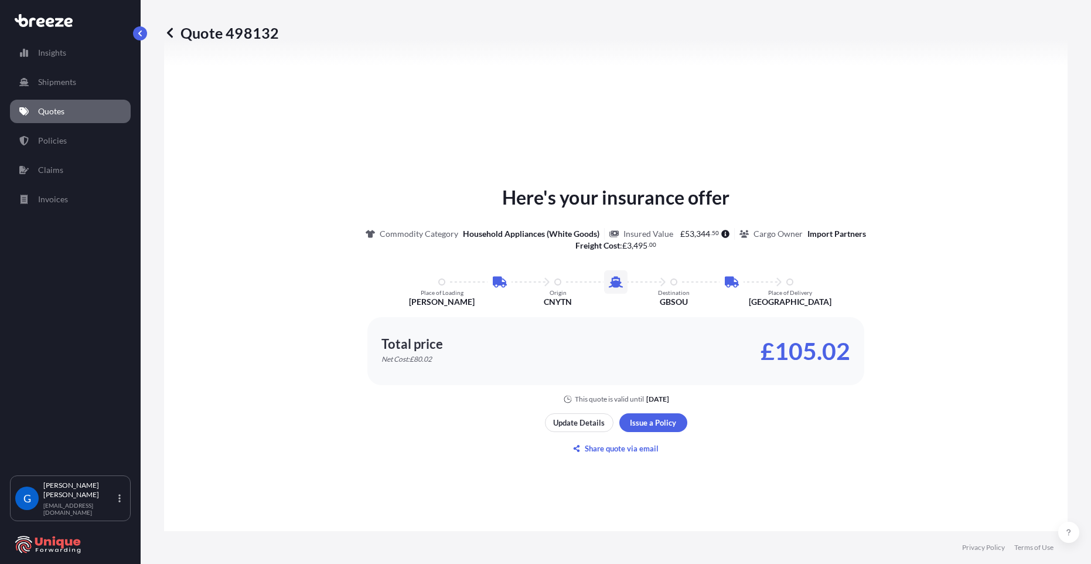
scroll to position [586, 0]
click at [617, 452] on p "Share quote via email" at bounding box center [622, 448] width 74 height 12
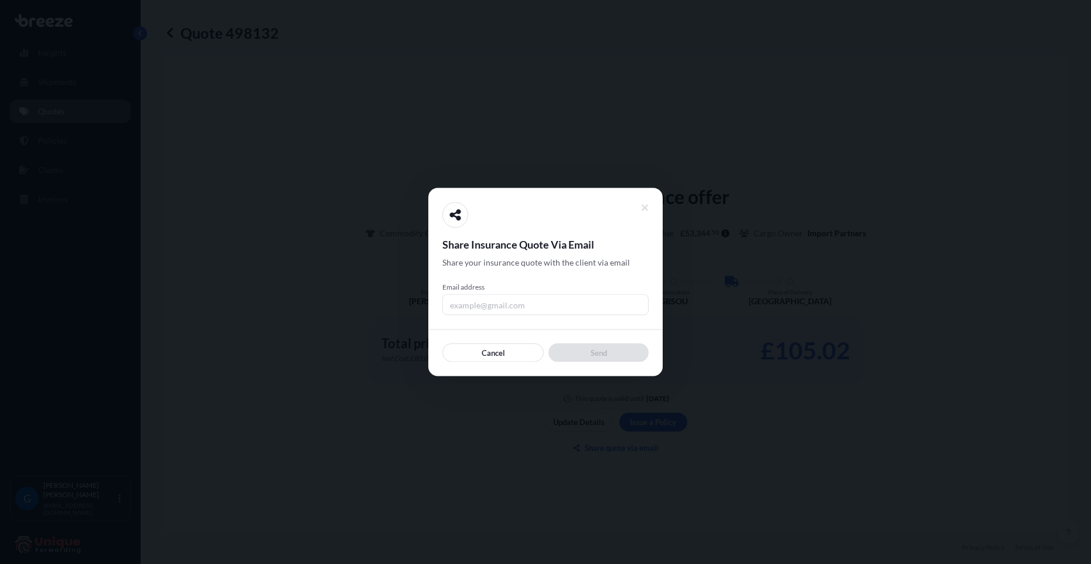
click at [482, 298] on input "Email address" at bounding box center [545, 304] width 206 height 21
type input "[EMAIL_ADDRESS][DOMAIN_NAME]"
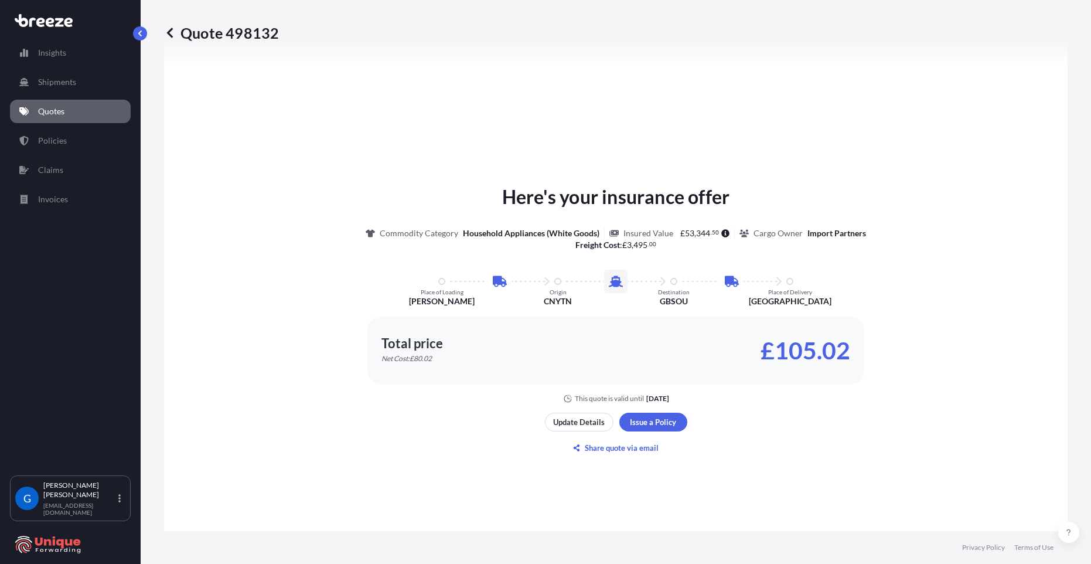
click at [56, 107] on p "Quotes" at bounding box center [51, 111] width 26 height 12
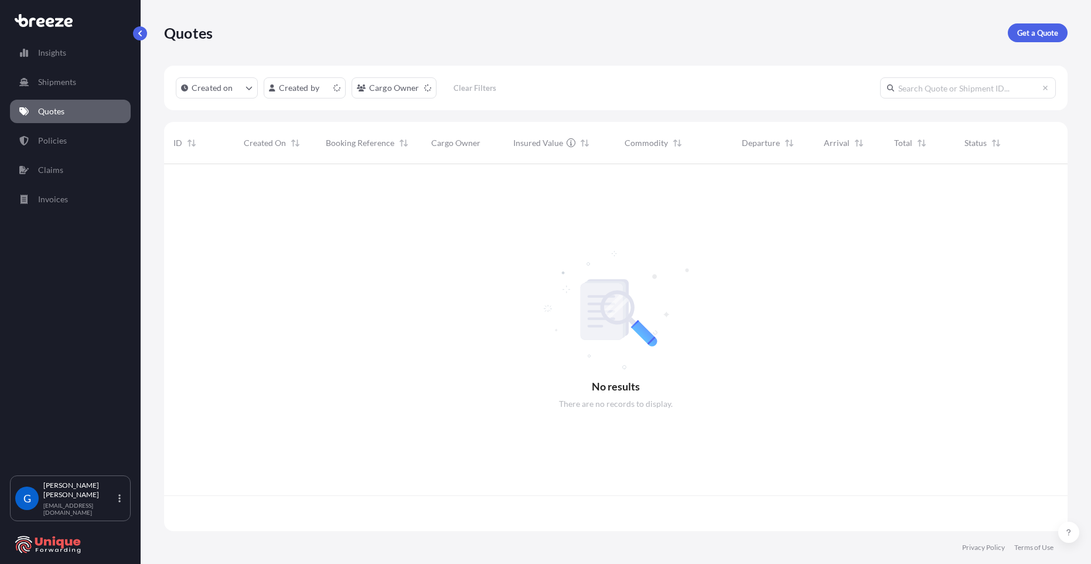
scroll to position [364, 894]
click at [64, 51] on p "Insights" at bounding box center [52, 53] width 28 height 12
select select "2025"
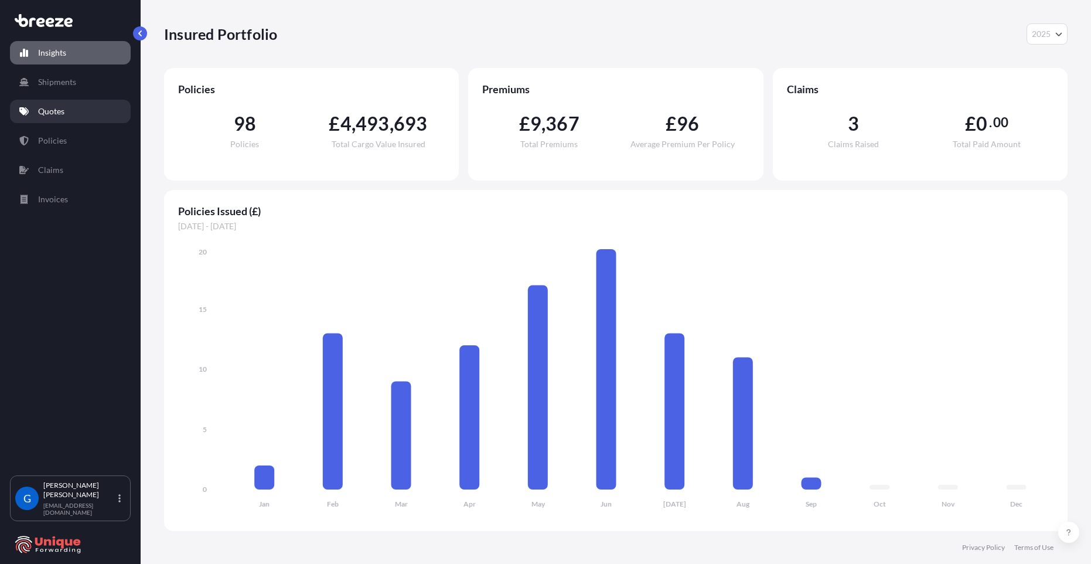
click at [69, 118] on link "Quotes" at bounding box center [70, 111] width 121 height 23
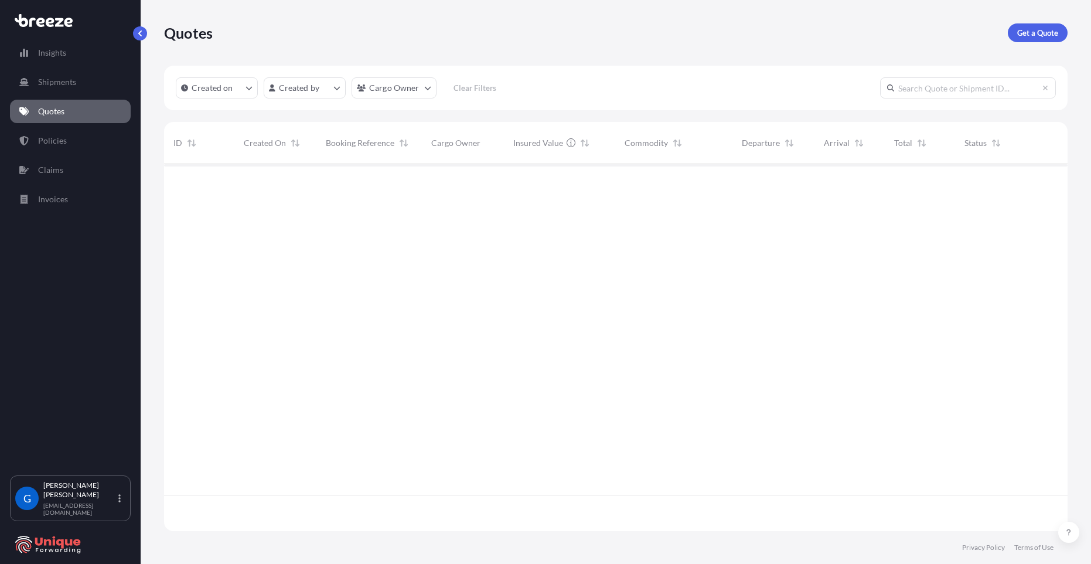
scroll to position [364, 894]
